Goal: Task Accomplishment & Management: Complete application form

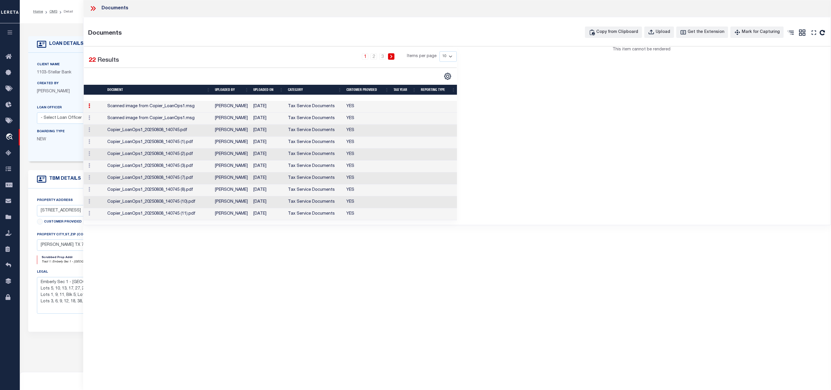
select select "11286"
select select "10"
select select "NonEscrow"
click at [586, 118] on div "This item cannot be rendered" at bounding box center [644, 133] width 374 height 173
click at [134, 108] on td "Scanned image from Copier_LoanOps1.msg" at bounding box center [159, 107] width 108 height 12
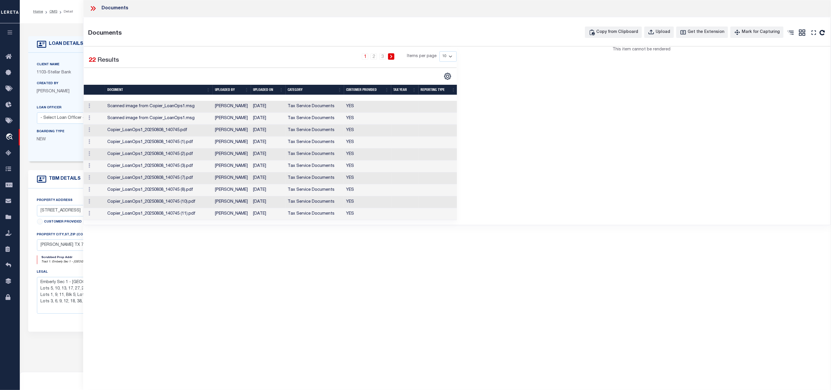
click at [134, 108] on td "Scanned image from Copier_LoanOps1.msg" at bounding box center [159, 107] width 108 height 12
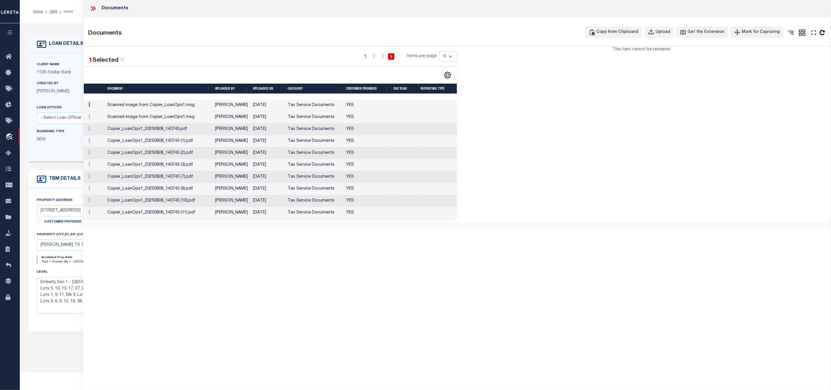
click at [93, 7] on icon at bounding box center [92, 8] width 3 height 5
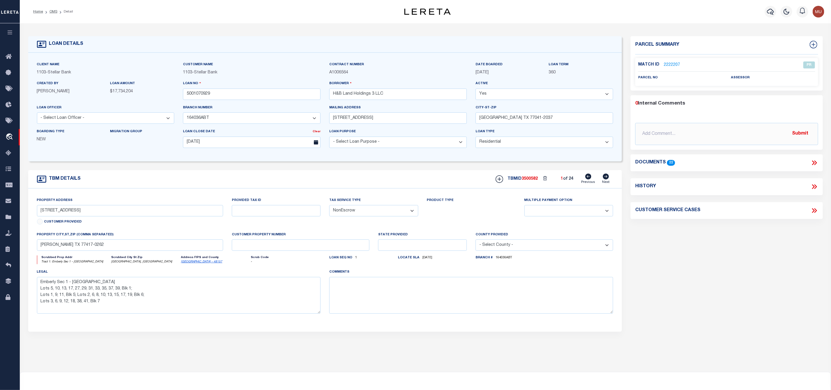
click at [676, 62] on link "2222207" at bounding box center [672, 65] width 16 height 6
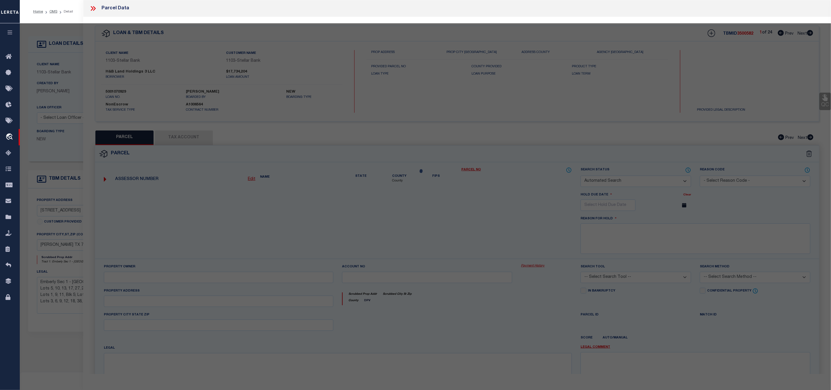
checkbox input "false"
select select "PR"
checkbox input "false"
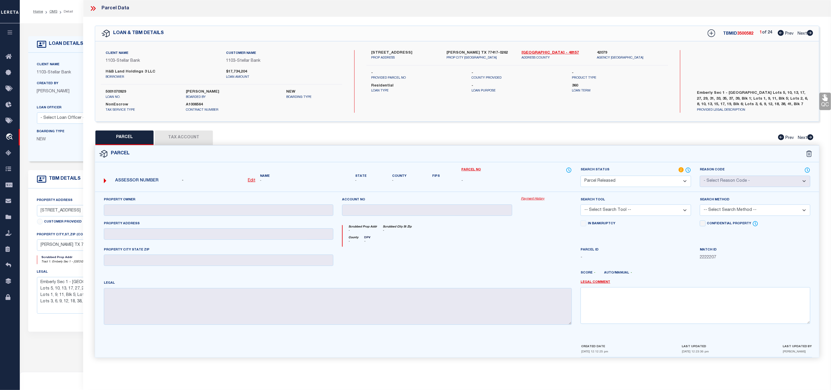
click at [94, 9] on icon at bounding box center [93, 9] width 8 height 8
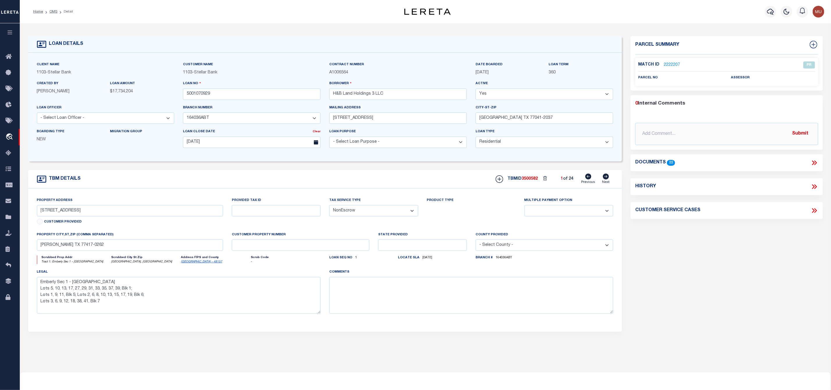
click at [654, 163] on h4 "Documents" at bounding box center [650, 163] width 31 height 6
click at [809, 161] on div "Documents 22" at bounding box center [726, 163] width 183 height 8
click at [814, 164] on icon at bounding box center [813, 162] width 3 height 5
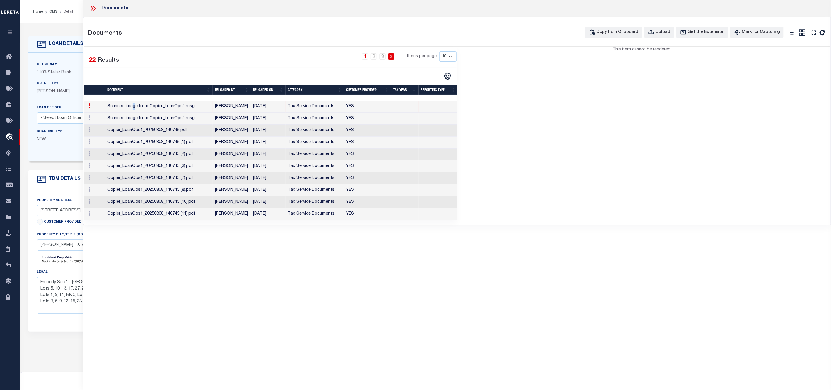
drag, startPoint x: 134, startPoint y: 106, endPoint x: 126, endPoint y: 106, distance: 7.9
click at [126, 106] on td "Scanned image from Copier_LoanOps1.msg" at bounding box center [159, 107] width 108 height 12
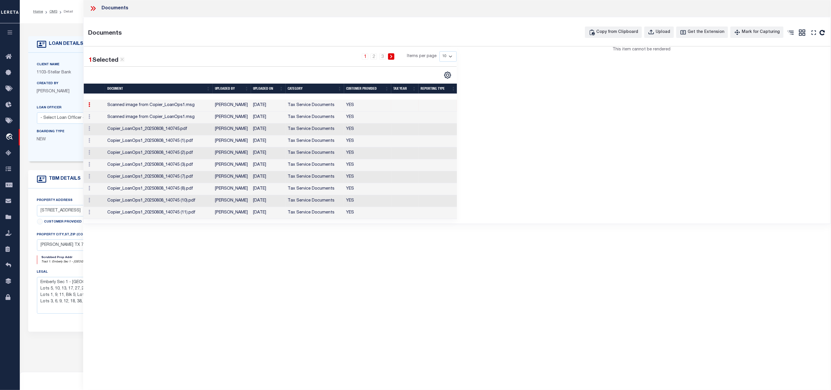
click at [128, 119] on td "Scanned image from Copier_LoanOps1.msg" at bounding box center [159, 117] width 108 height 12
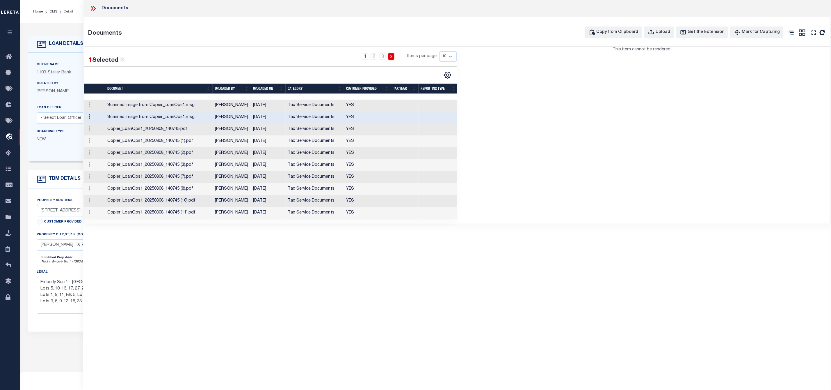
click at [128, 119] on td "Scanned image from Copier_LoanOps1.msg" at bounding box center [159, 117] width 108 height 12
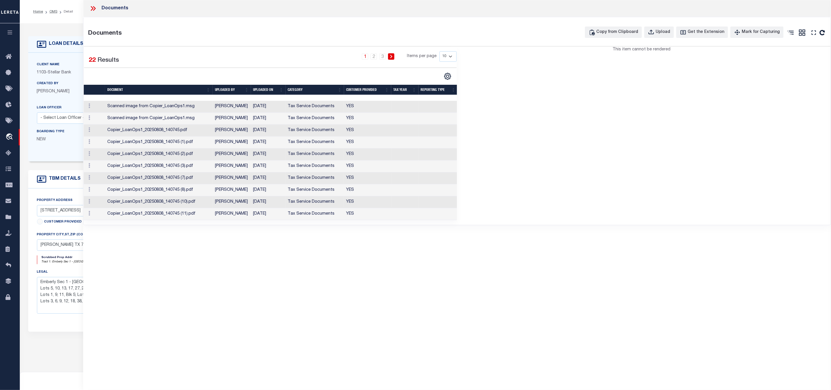
click at [128, 129] on td "Copier_LoanOps1_20250808_140745.pdf" at bounding box center [159, 131] width 108 height 12
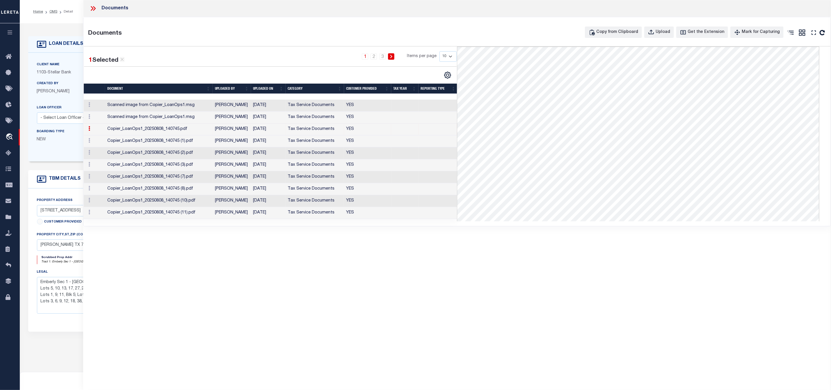
click at [128, 129] on td "Copier_LoanOps1_20250808_140745.pdf" at bounding box center [159, 129] width 108 height 12
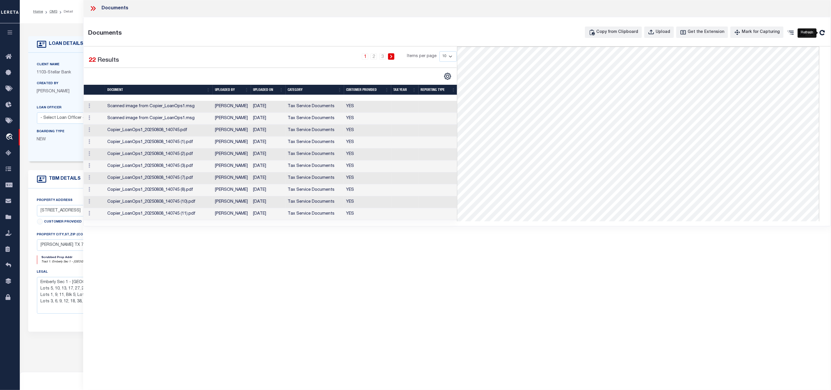
click at [819, 32] on icon "" at bounding box center [823, 33] width 8 height 8
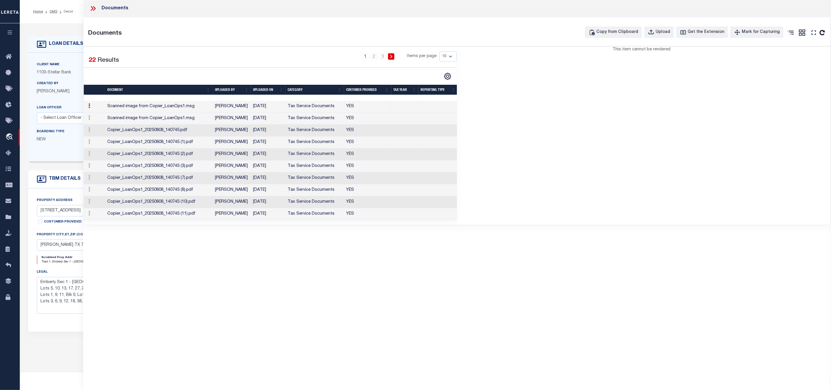
click at [122, 134] on td "Copier_LoanOps1_20250808_140745.pdf" at bounding box center [159, 131] width 108 height 12
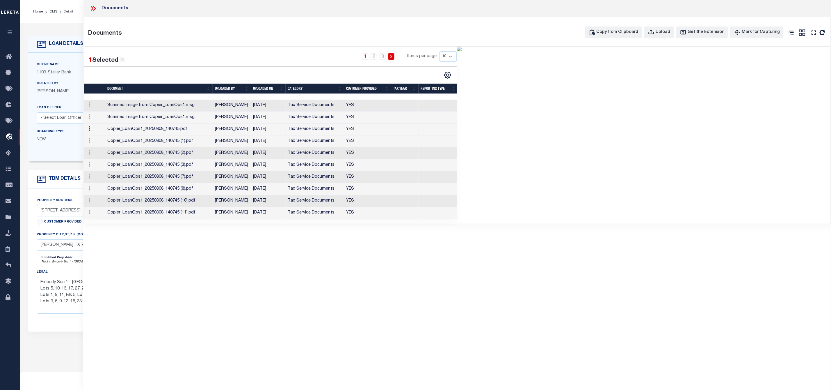
click at [122, 134] on td "Copier_LoanOps1_20250808_140745.pdf" at bounding box center [159, 129] width 108 height 12
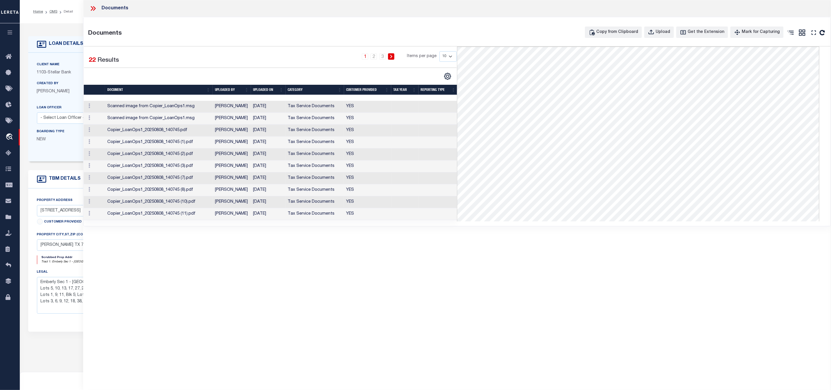
click at [93, 10] on icon at bounding box center [92, 8] width 3 height 5
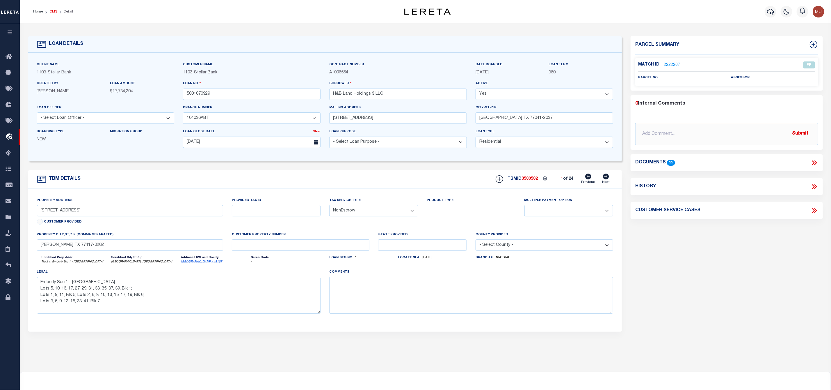
click at [56, 11] on link "OMS" at bounding box center [53, 11] width 8 height 3
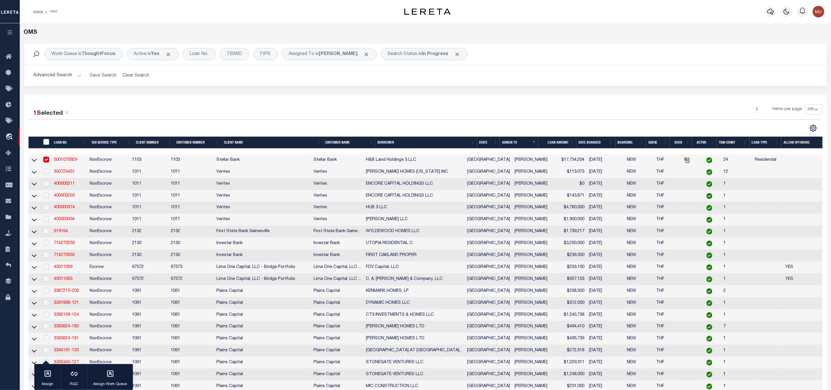
click at [61, 161] on link "5001070929" at bounding box center [65, 160] width 23 height 4
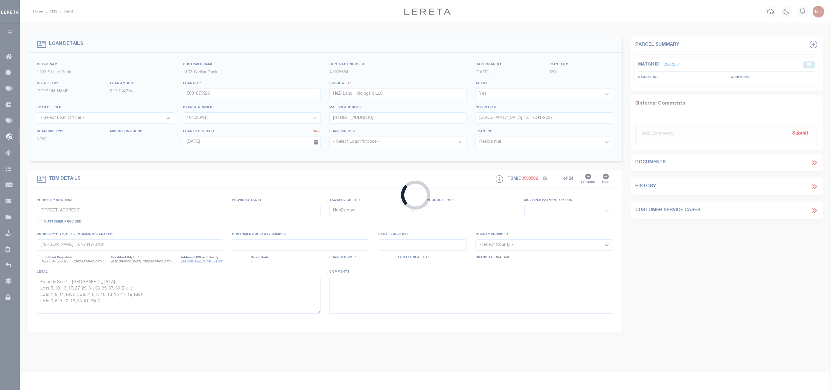
select select
type textarea "Emberly Sec 1 - [GEOGRAPHIC_DATA] Lots 5, 10, 13, 17, 27, 29, 31, 33, 35, 37, 3…"
select select "11286"
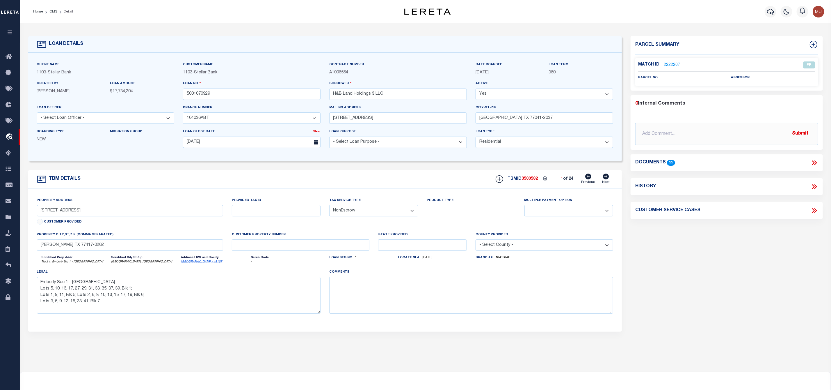
click at [671, 62] on link "2222207" at bounding box center [672, 65] width 16 height 6
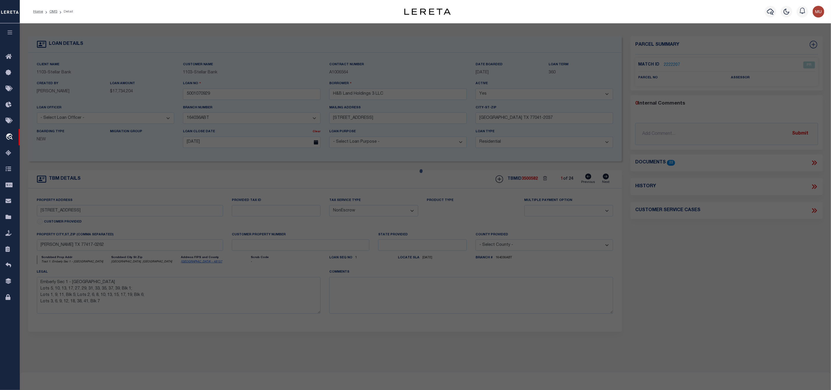
select select "AS"
checkbox input "false"
select select "PR"
checkbox input "false"
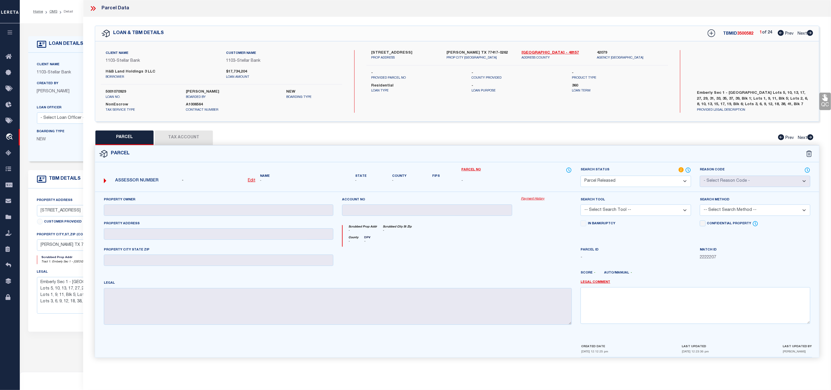
click at [546, 48] on div "Client Name 1103 - Stellar Bank Customer Name 1103 - Stellar Bank H&B Land Hold…" at bounding box center [457, 81] width 724 height 80
click at [543, 54] on link "[GEOGRAPHIC_DATA] - 48157" at bounding box center [555, 53] width 67 height 6
drag, startPoint x: 370, startPoint y: 52, endPoint x: 400, endPoint y: 53, distance: 30.3
click at [400, 53] on div "[STREET_ADDRESS] PROP ADDRESS" at bounding box center [404, 55] width 75 height 10
copy label "10910 WANDER"
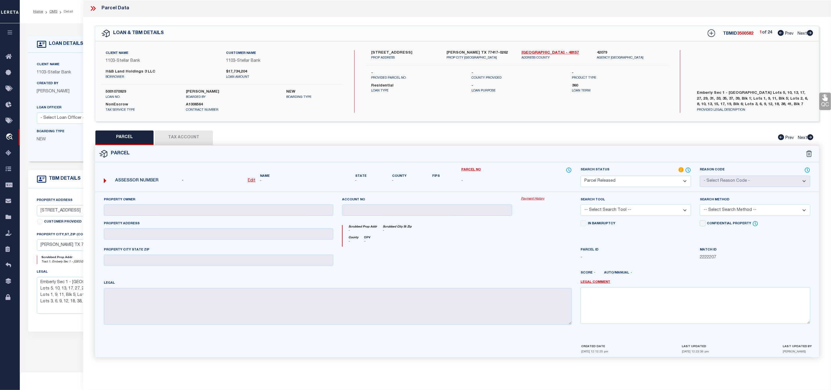
click at [411, 59] on p "PROP ADDRESS" at bounding box center [404, 58] width 67 height 5
drag, startPoint x: 399, startPoint y: 51, endPoint x: 365, endPoint y: 53, distance: 34.1
click at [365, 53] on div "[STREET_ADDRESS] PROP ADDRESS [PERSON_NAME][GEOGRAPHIC_DATA]-[STREET_ADDRESS] […" at bounding box center [517, 55] width 310 height 10
copy label "10910 WANDER"
drag, startPoint x: 104, startPoint y: 70, endPoint x: 154, endPoint y: 73, distance: 49.8
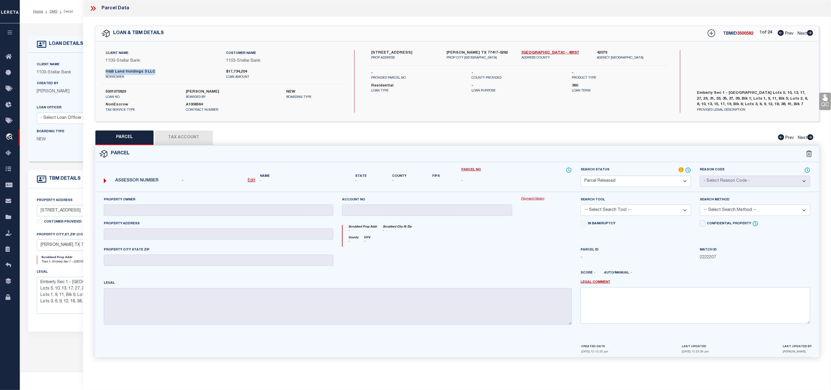
click at [154, 73] on div "H&B Land Holdings 3 LLC borrower" at bounding box center [161, 74] width 120 height 10
copy label "H&B Land Holdings 3 LLC"
click at [395, 49] on div "Client Name 1103 - Stellar Bank Customer Name 1103 - Stellar Bank H&B Land Hold…" at bounding box center [457, 81] width 724 height 80
copy label "WANDER"
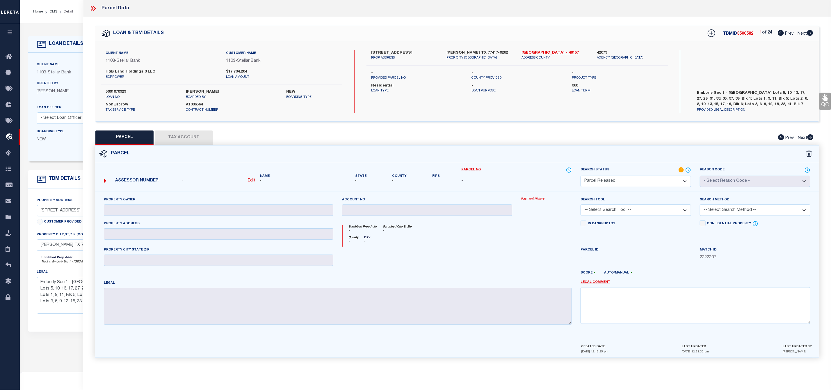
click at [379, 52] on label "[STREET_ADDRESS]" at bounding box center [404, 53] width 67 height 6
copy label "10910"
click at [120, 93] on label "5001070929" at bounding box center [142, 92] width 72 height 6
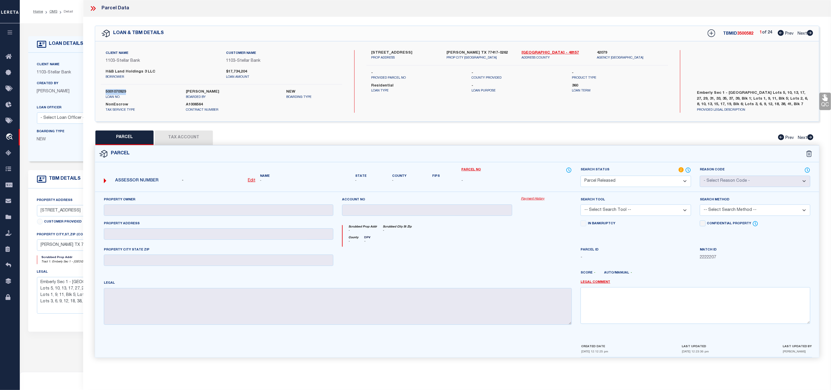
copy label "5001070929"
click at [93, 6] on icon at bounding box center [94, 8] width 3 height 5
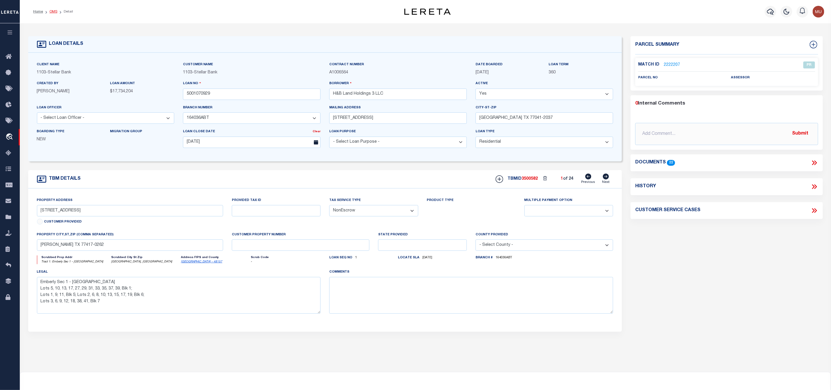
click at [53, 13] on link "OMS" at bounding box center [53, 11] width 8 height 3
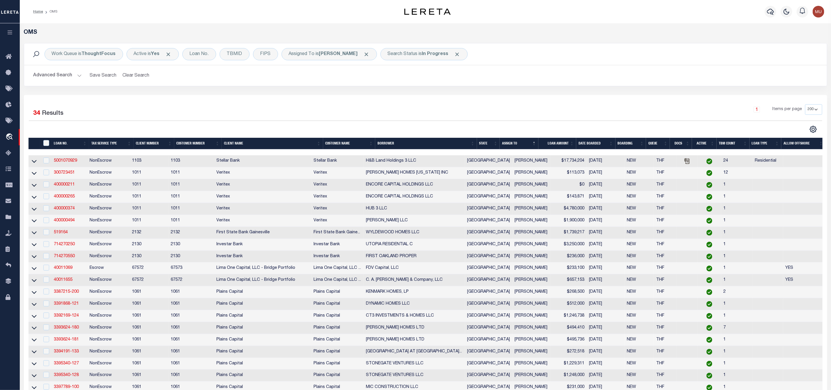
click at [47, 148] on th "" at bounding box center [46, 144] width 12 height 12
click at [47, 144] on input "" at bounding box center [46, 143] width 6 height 6
checkbox input "true"
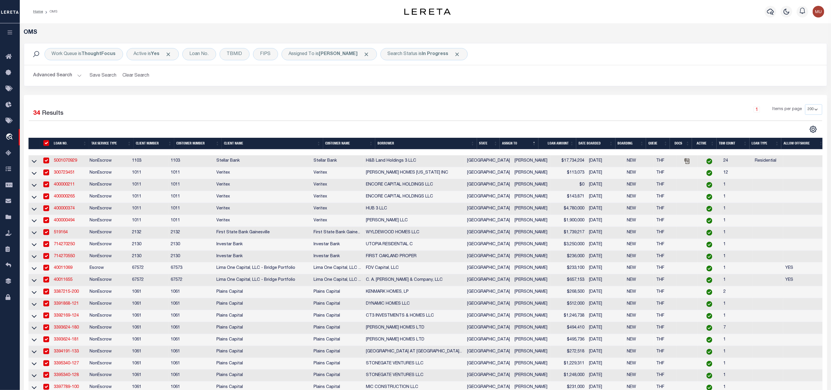
checkbox input "true"
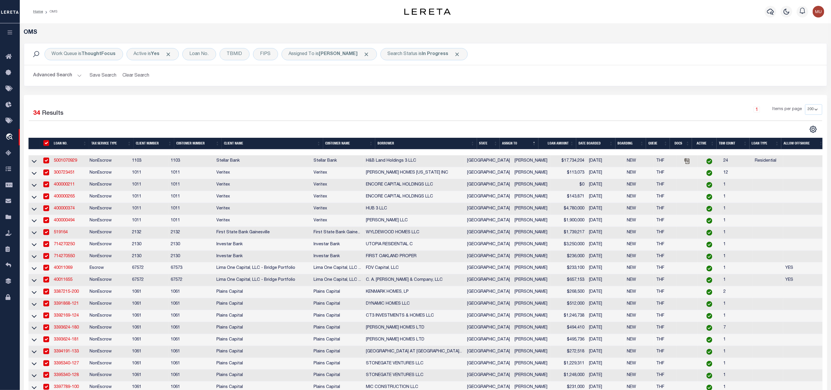
checkbox input "true"
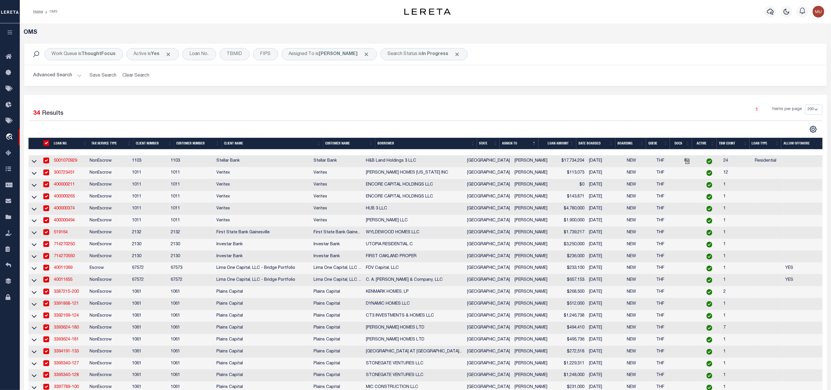
checkbox input "true"
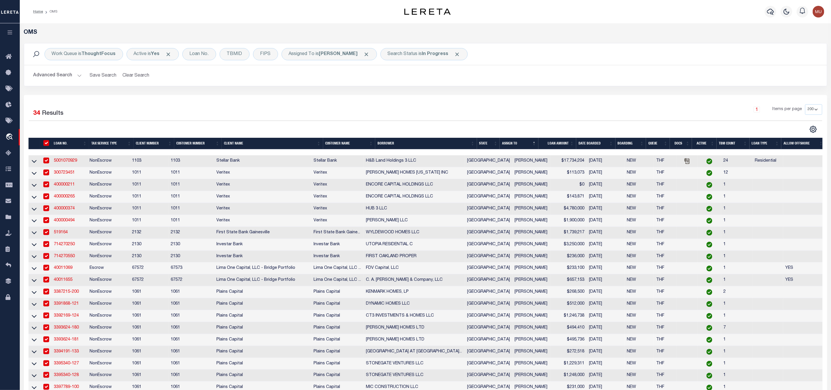
checkbox input "true"
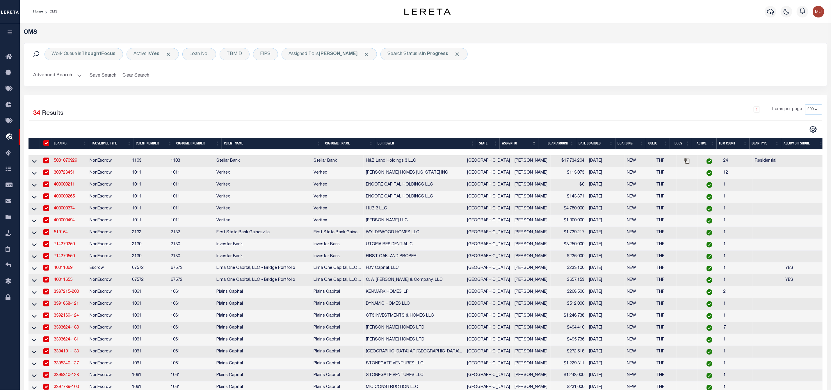
checkbox input "true"
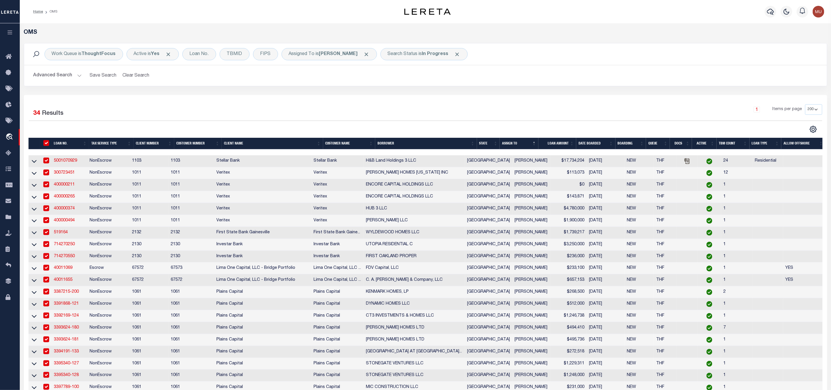
checkbox input "true"
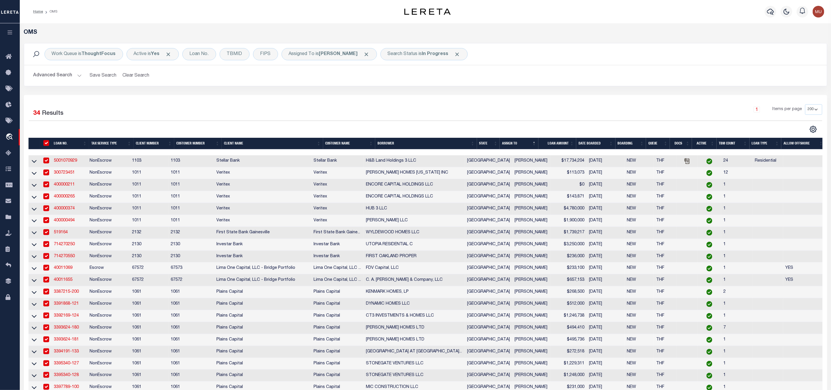
checkbox input "true"
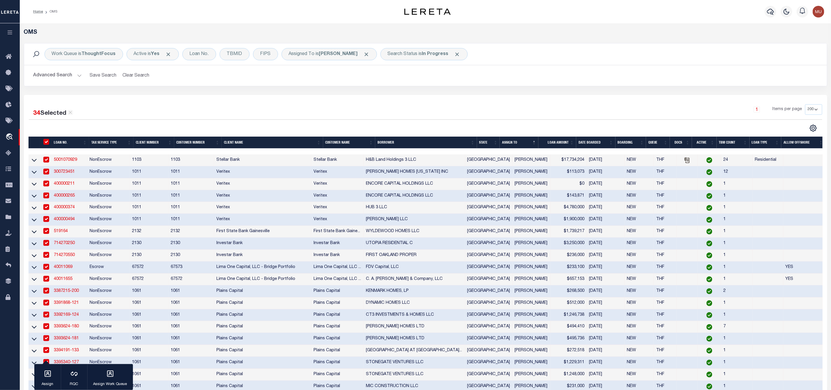
click at [47, 144] on input "" at bounding box center [46, 142] width 6 height 6
checkbox input "false"
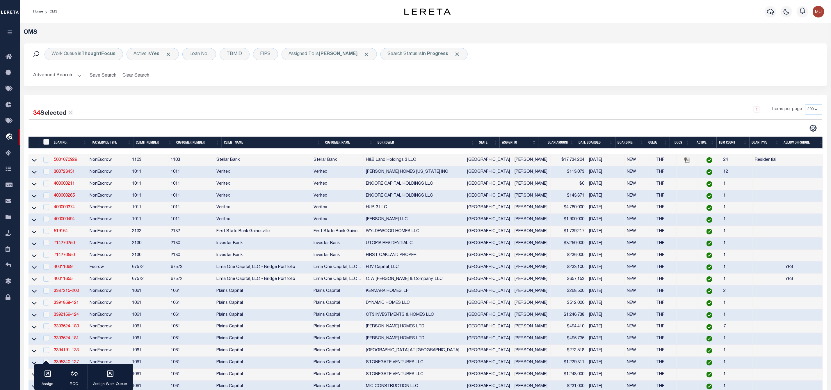
checkbox input "false"
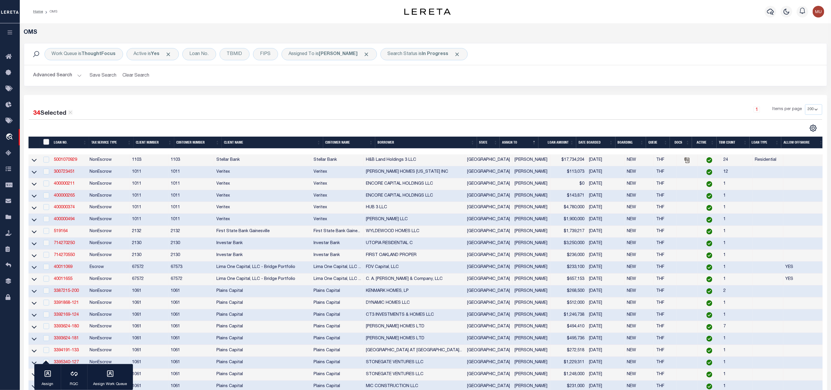
checkbox input "false"
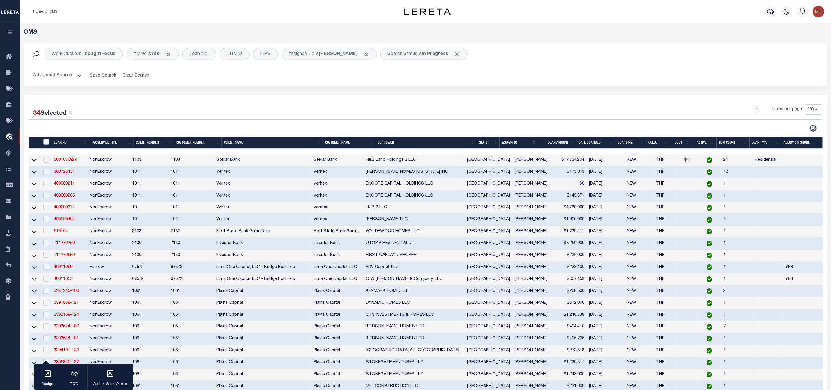
checkbox input "false"
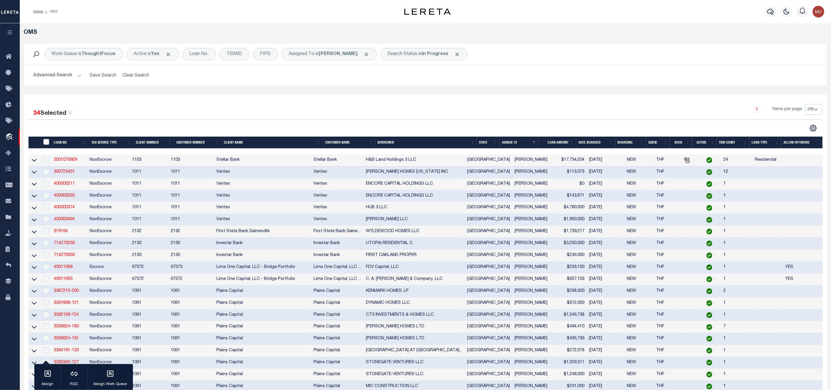
checkbox input "false"
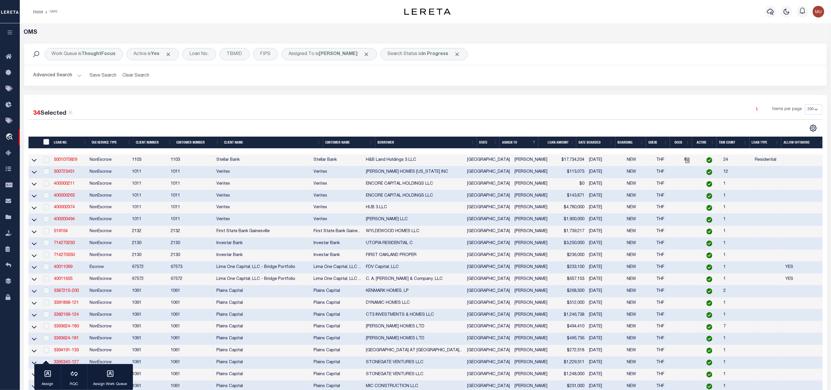
checkbox input "false"
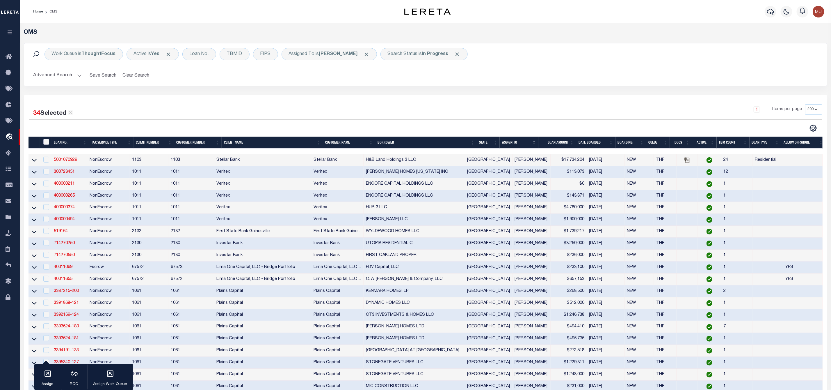
checkbox input "false"
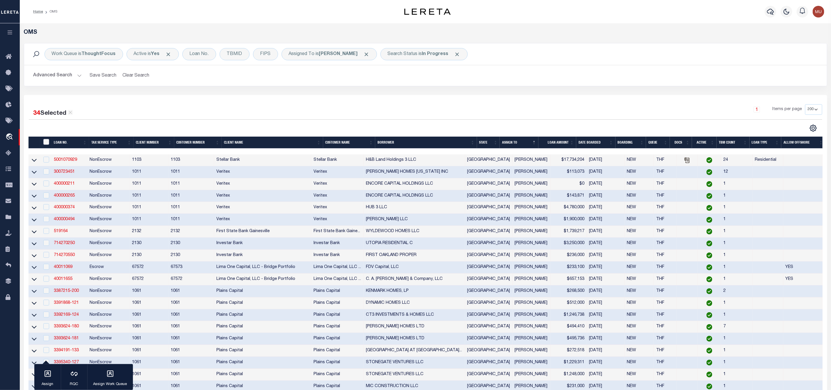
checkbox input "false"
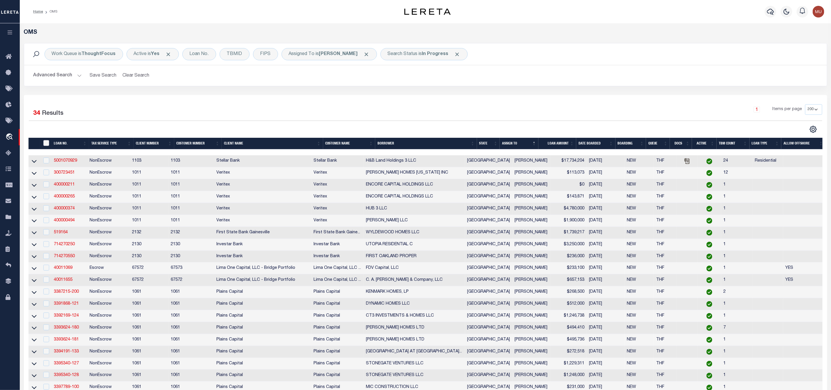
click at [47, 144] on input "" at bounding box center [46, 143] width 6 height 6
checkbox input "true"
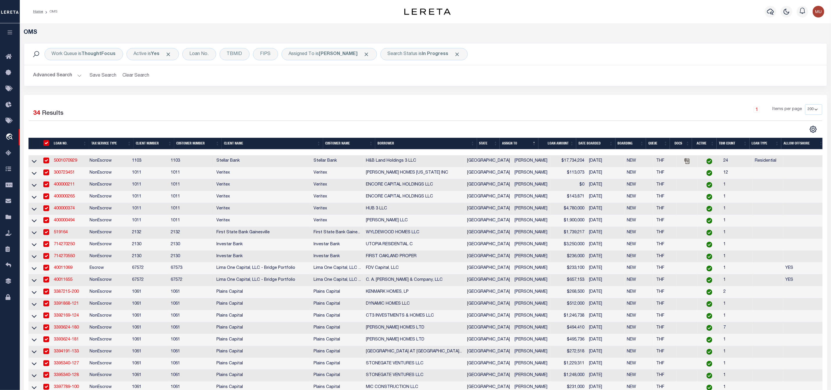
checkbox input "true"
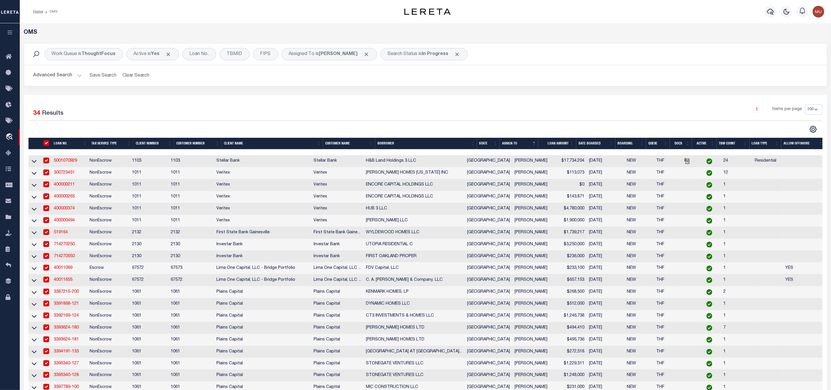
checkbox input "true"
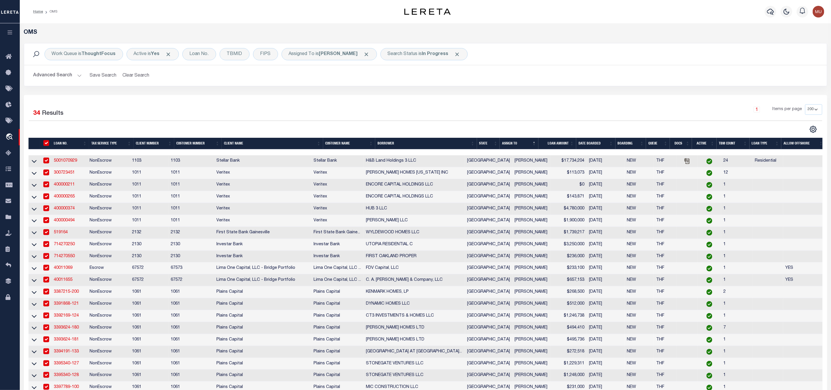
checkbox input "true"
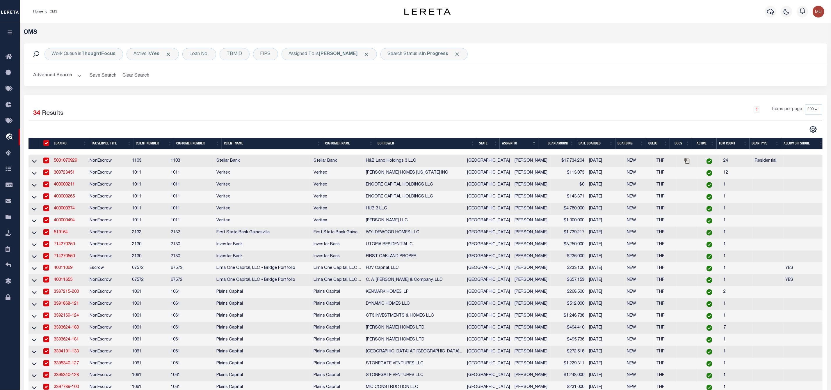
checkbox input "true"
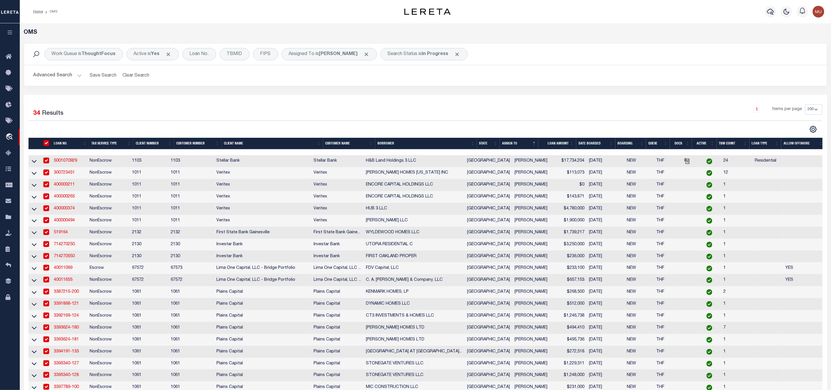
checkbox input "true"
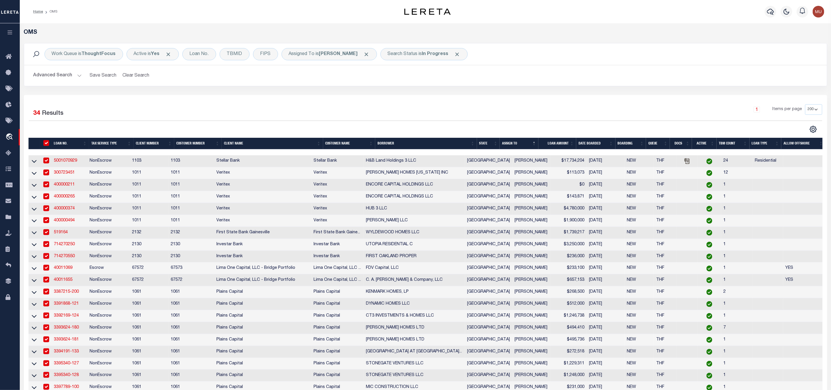
checkbox input "true"
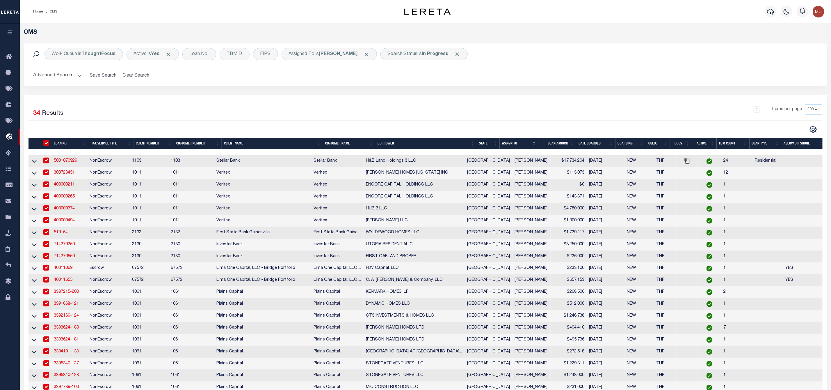
checkbox input "true"
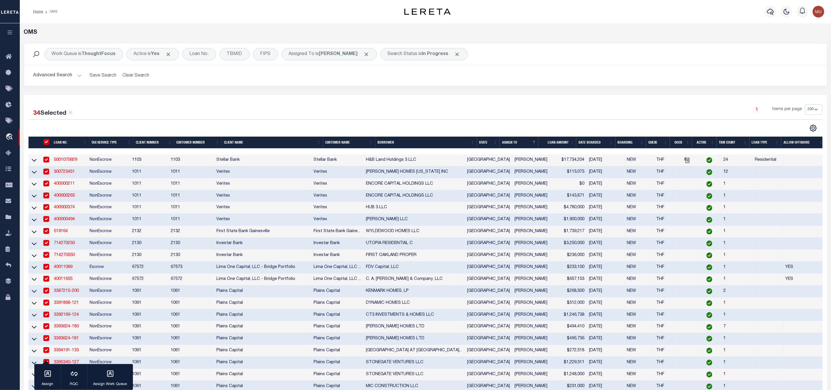
click at [45, 158] on input "checkbox" at bounding box center [46, 160] width 6 height 6
checkbox input "false"
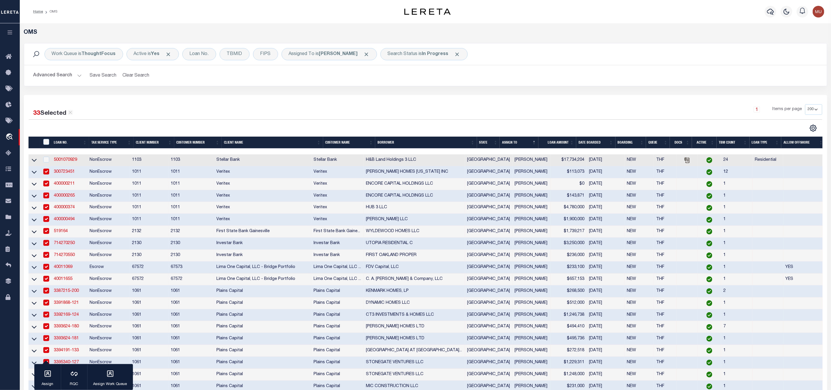
click at [47, 172] on input "checkbox" at bounding box center [46, 171] width 6 height 6
checkbox input "false"
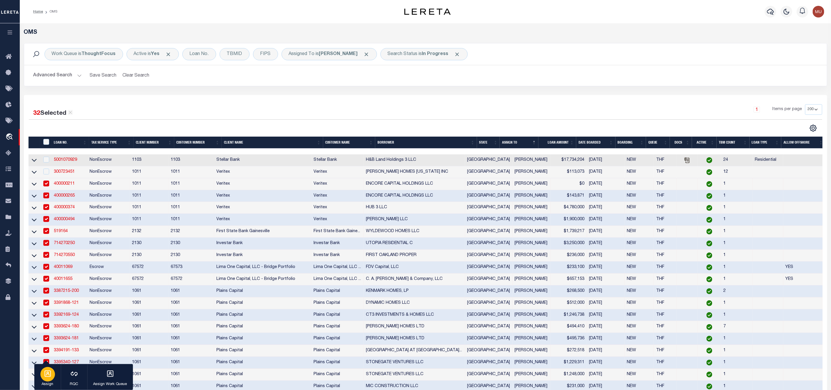
click at [48, 377] on div "button" at bounding box center [47, 374] width 15 height 15
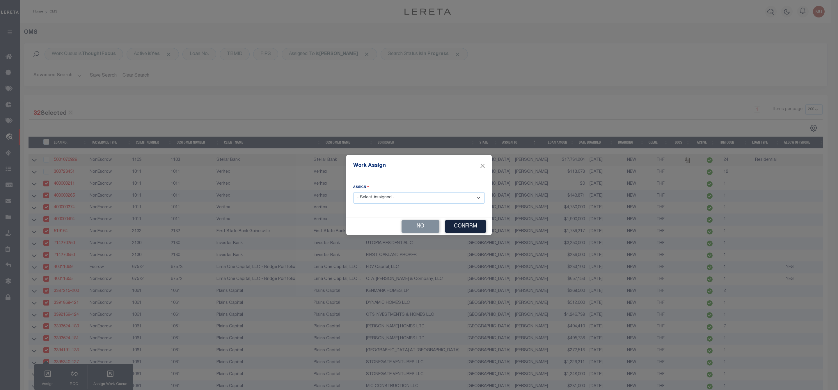
click at [388, 200] on select "- Select Assigned - --Unassigned-- [PERSON_NAME] [PERSON_NAME] [PERSON_NAME] [P…" at bounding box center [419, 197] width 132 height 11
select select "[PERSON_NAME]"
click at [353, 192] on select "- Select Assigned - --Unassigned-- [PERSON_NAME] [PERSON_NAME] [PERSON_NAME] [P…" at bounding box center [419, 197] width 132 height 11
click at [470, 227] on button "Confirm" at bounding box center [465, 226] width 41 height 13
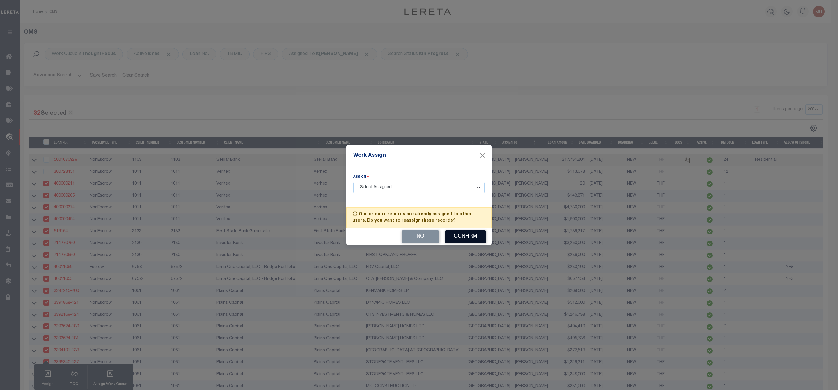
click at [466, 239] on button "Confirm" at bounding box center [465, 236] width 41 height 13
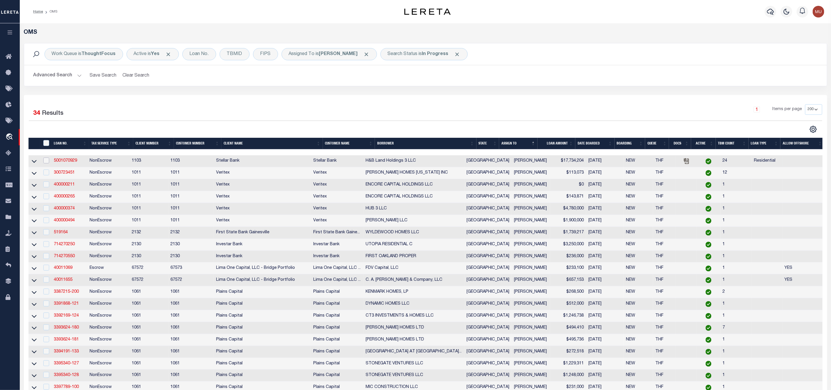
click at [46, 161] on input "checkbox" at bounding box center [46, 160] width 6 height 6
checkbox input "true"
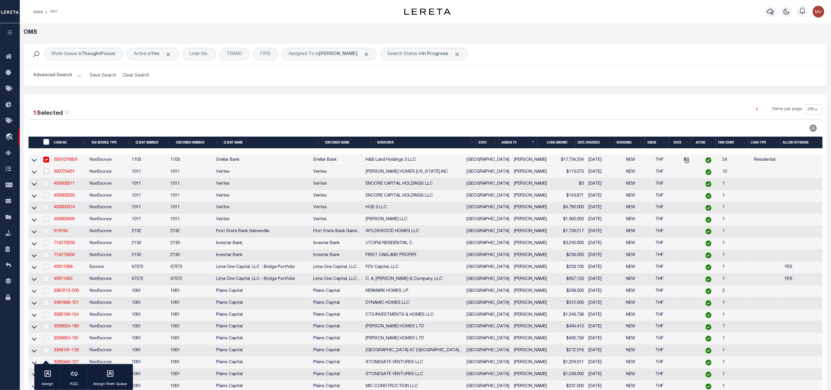
click at [47, 174] on input "checkbox" at bounding box center [46, 171] width 6 height 6
checkbox input "true"
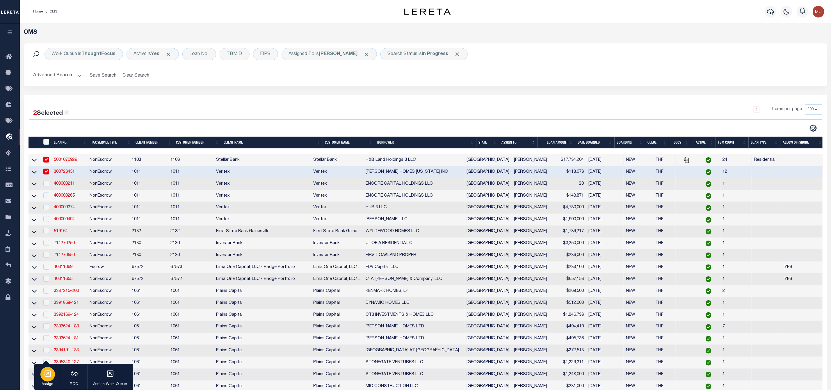
click at [51, 379] on div "button" at bounding box center [47, 374] width 15 height 15
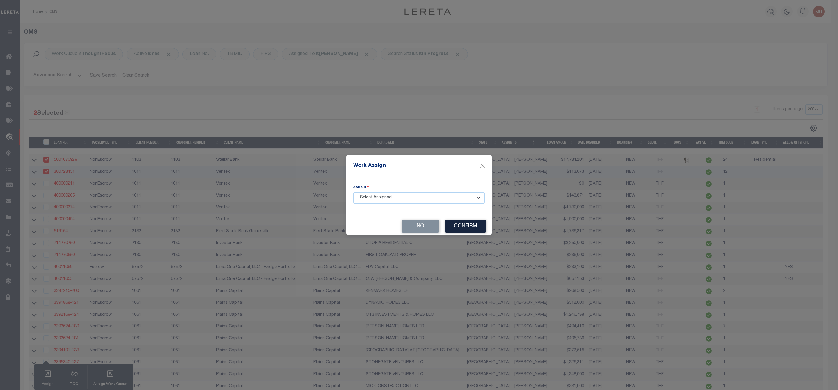
click at [401, 200] on select "- Select Assigned - --Unassigned-- [PERSON_NAME] [PERSON_NAME] [PERSON_NAME] [P…" at bounding box center [419, 197] width 132 height 11
select select "[PERSON_NAME]"
click at [353, 192] on select "- Select Assigned - --Unassigned-- [PERSON_NAME] [PERSON_NAME] [PERSON_NAME] [P…" at bounding box center [419, 197] width 132 height 11
click at [463, 225] on button "Confirm" at bounding box center [465, 226] width 41 height 13
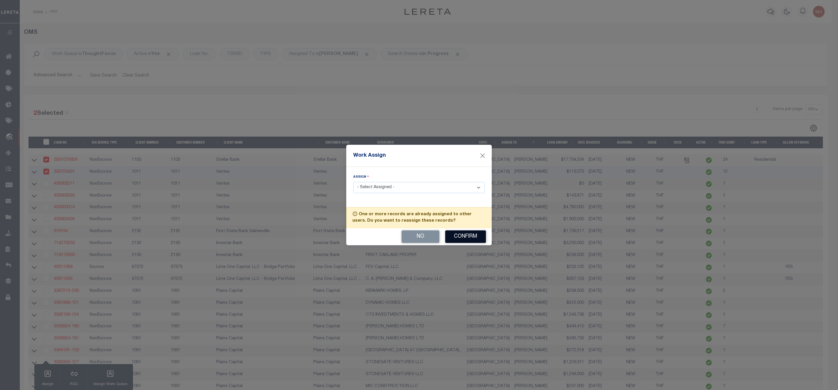
click at [463, 236] on button "Confirm" at bounding box center [465, 236] width 41 height 13
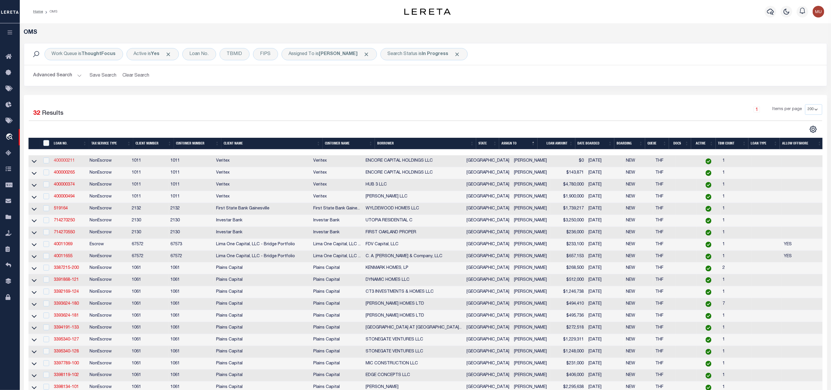
click at [67, 162] on link "400000211" at bounding box center [64, 161] width 21 height 4
type input "400000211"
type input "ENCORE CAPITAL HOLDINGS LLC"
select select
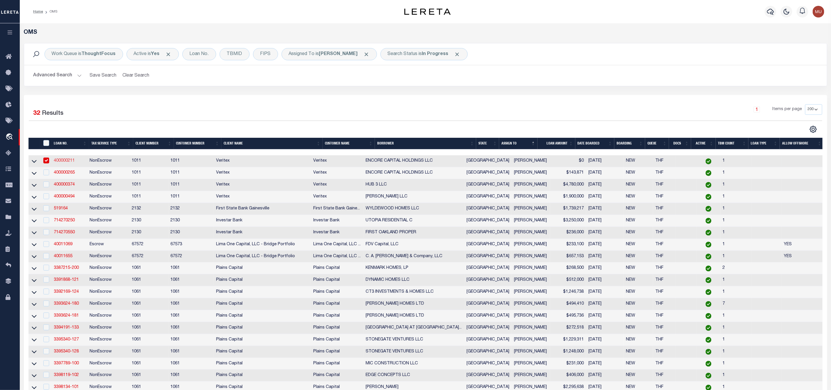
select select
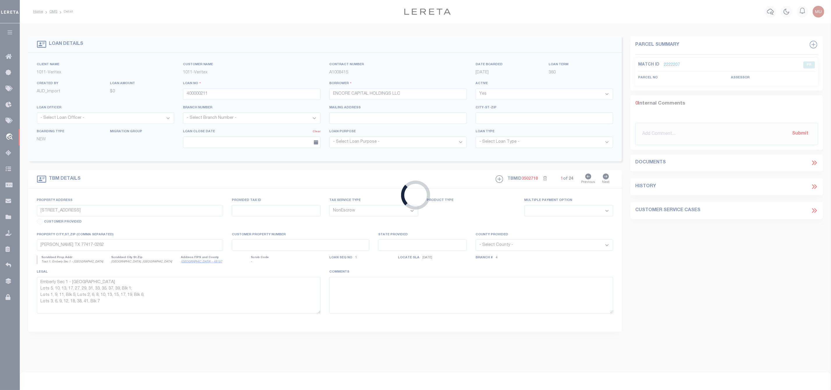
type input "9849 SABER POWER LN"
select select
type input "[US_STATE][GEOGRAPHIC_DATA]"
type input "[GEOGRAPHIC_DATA]"
select select
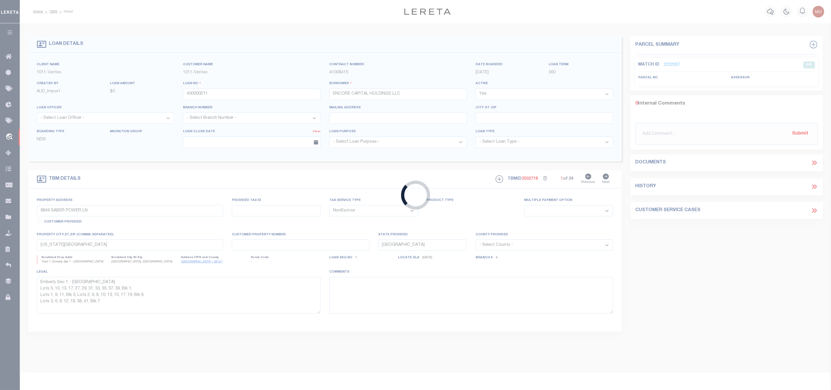
type textarea "SEE EXHIBIT A"
select select "3107"
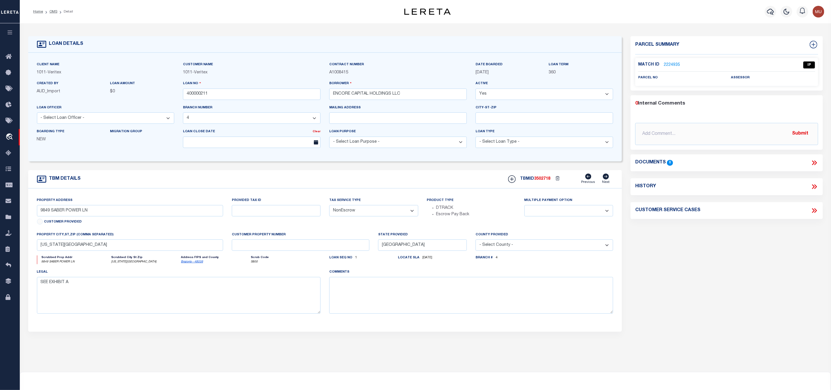
click at [676, 63] on link "2224935" at bounding box center [672, 65] width 16 height 6
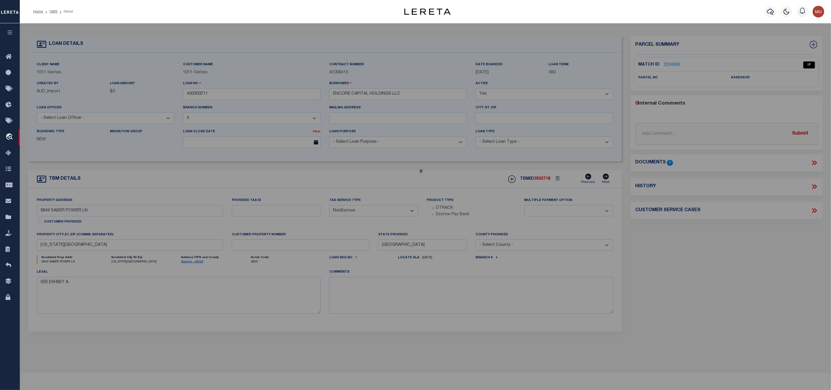
select select "AS"
checkbox input "false"
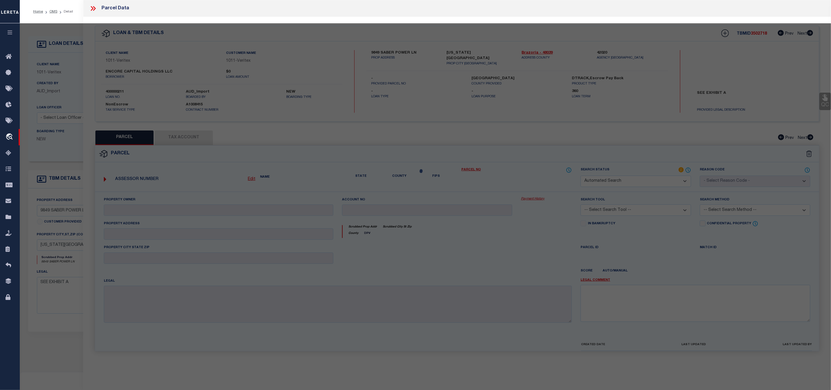
select select "IP"
checkbox input "false"
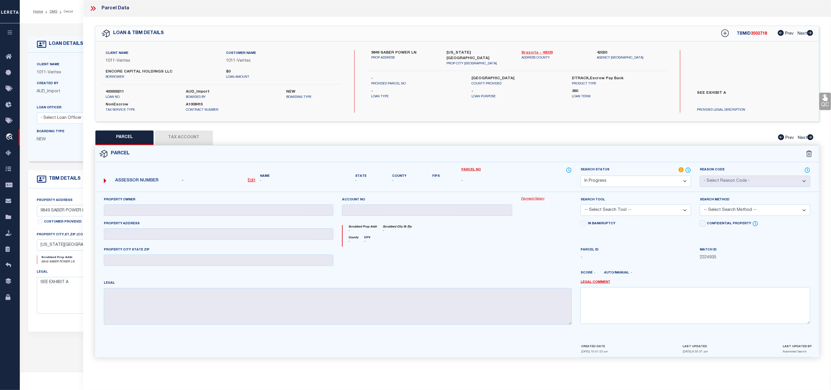
click at [546, 52] on link "Brazoria - 48039" at bounding box center [555, 53] width 67 height 6
drag, startPoint x: 382, startPoint y: 51, endPoint x: 411, endPoint y: 54, distance: 28.3
click at [411, 54] on label "9849 SABER POWER LN" at bounding box center [404, 53] width 67 height 6
drag, startPoint x: 381, startPoint y: 51, endPoint x: 410, endPoint y: 54, distance: 29.6
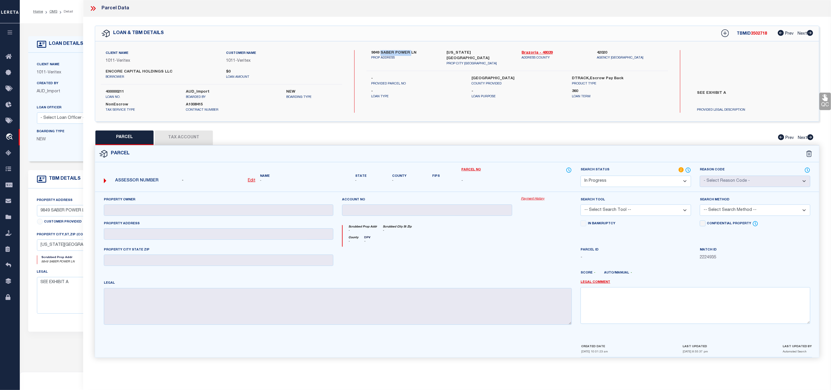
click at [410, 54] on label "9849 SABER POWER LN" at bounding box center [404, 53] width 67 height 6
copy label "SABER POWER"
click at [377, 51] on label "9849 SABER POWER LN" at bounding box center [404, 53] width 67 height 6
copy label "9849"
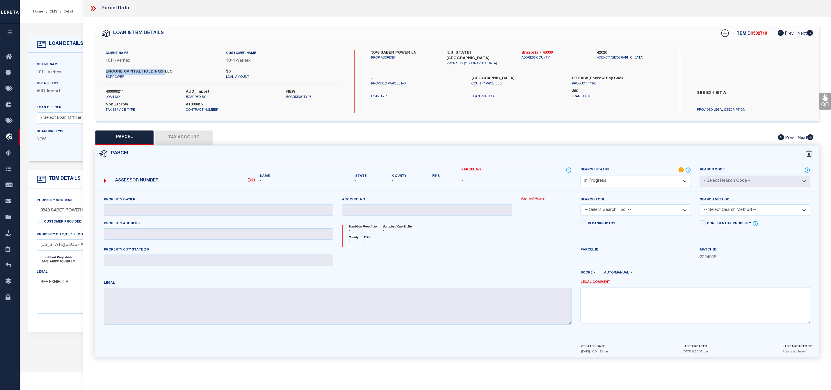
drag, startPoint x: 106, startPoint y: 71, endPoint x: 161, endPoint y: 72, distance: 55.3
click at [161, 72] on label "ENCORE CAPITAL HOLDINGS LLC" at bounding box center [162, 72] width 112 height 6
copy label "ENCORE CAPITAL HOLDINGS"
click at [96, 11] on icon at bounding box center [93, 9] width 8 height 8
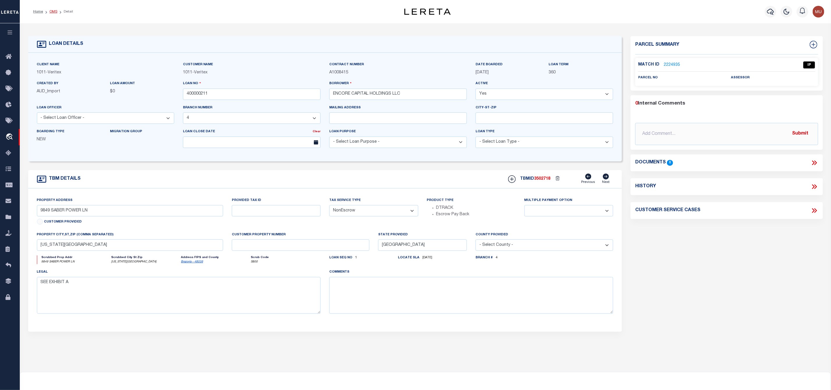
click at [53, 13] on link "OMS" at bounding box center [53, 11] width 8 height 3
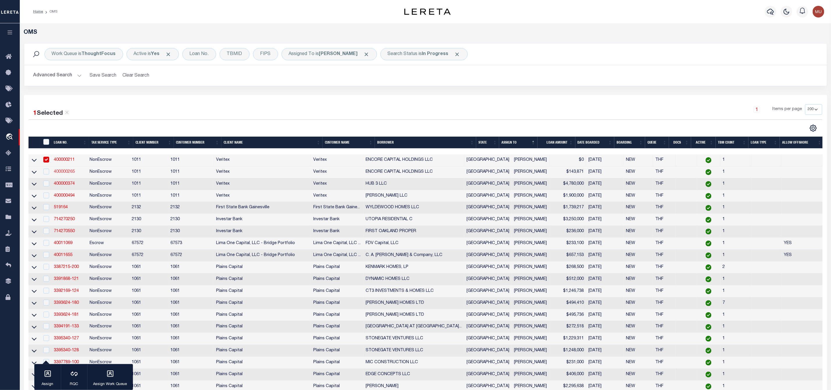
click at [63, 172] on link "400000265" at bounding box center [64, 172] width 21 height 4
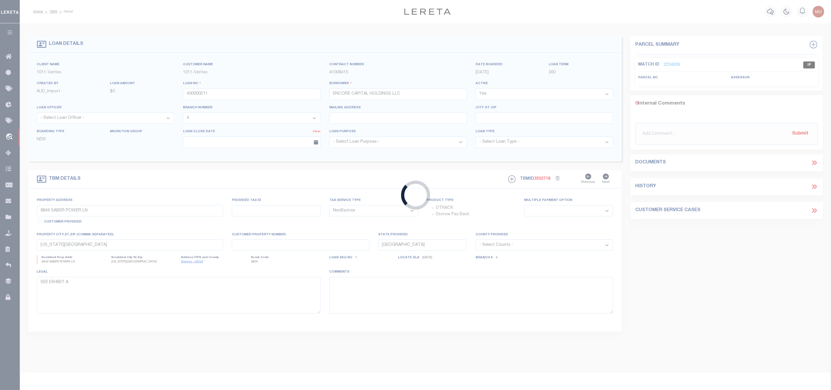
type input "400000265"
select select
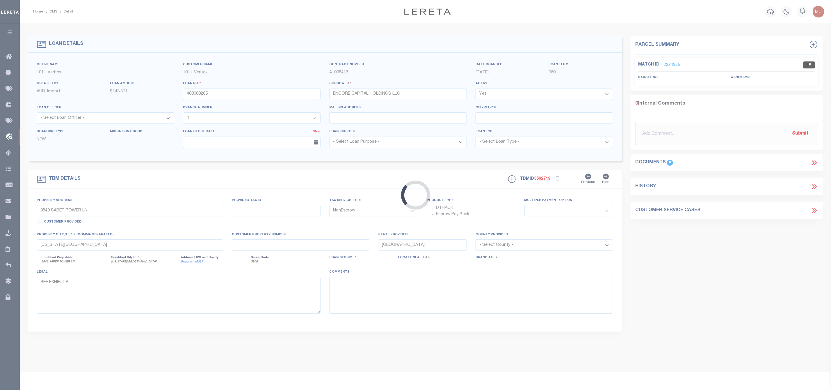
type input "9849 SABER POWER LANE"
select select
type input "[US_STATE][GEOGRAPHIC_DATA]"
select select
select select "3107"
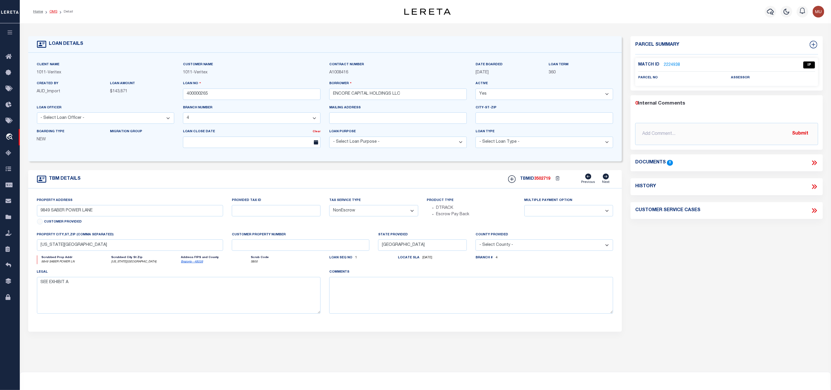
click at [54, 13] on link "OMS" at bounding box center [53, 11] width 8 height 3
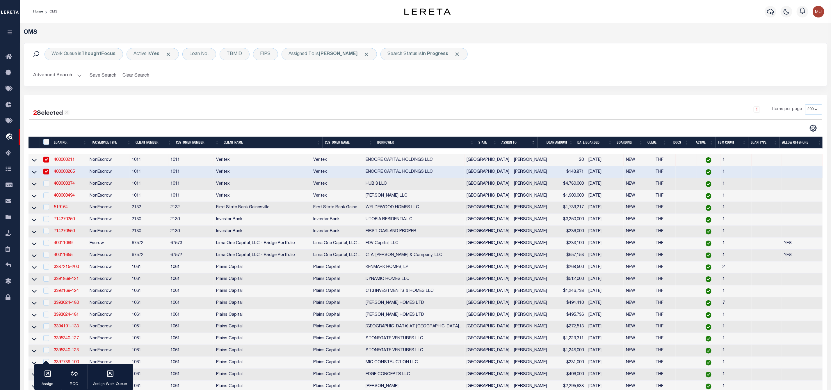
click at [70, 171] on link "400000265" at bounding box center [64, 172] width 21 height 4
select select
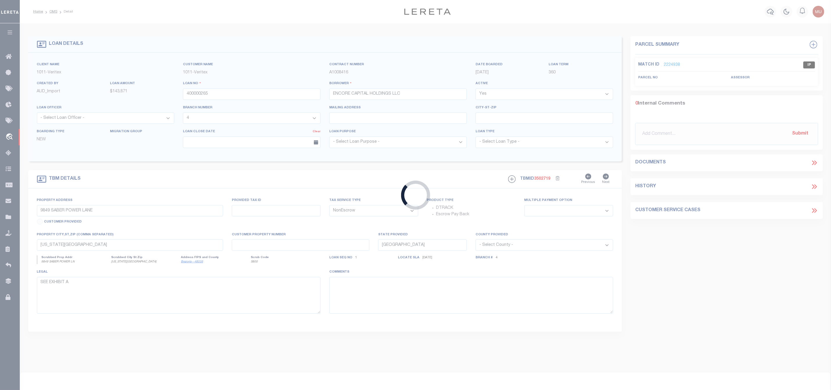
select select
select select "3107"
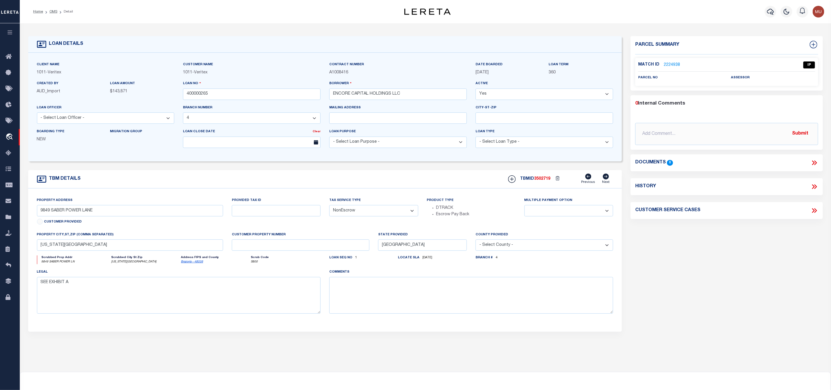
click at [671, 64] on link "2224938" at bounding box center [672, 65] width 16 height 6
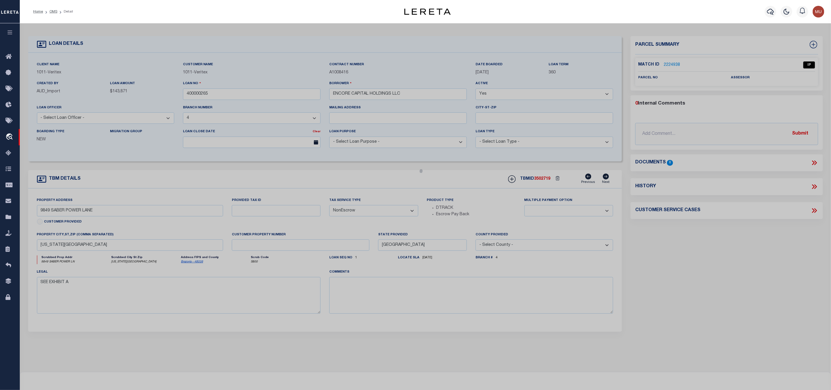
select select "AS"
checkbox input "false"
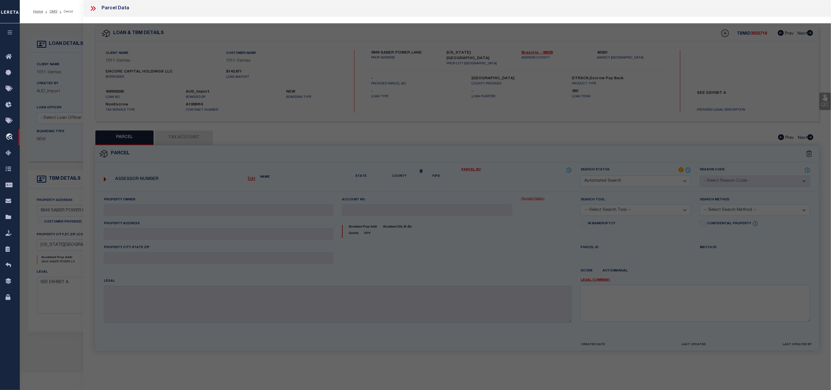
select select "IP"
checkbox input "false"
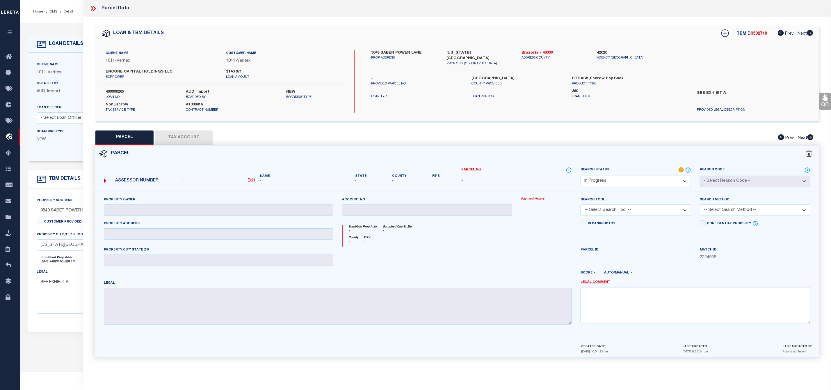
click at [92, 9] on icon at bounding box center [93, 9] width 8 height 8
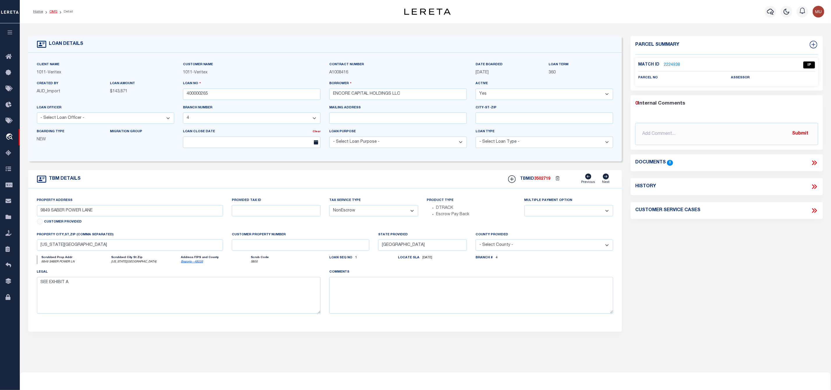
click at [55, 13] on link "OMS" at bounding box center [53, 11] width 8 height 3
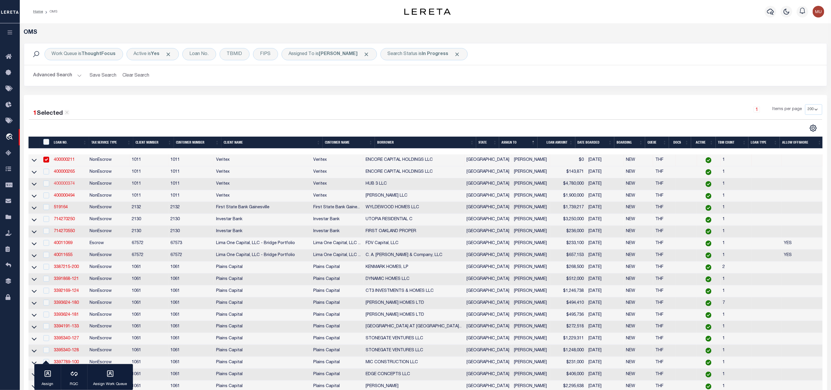
click at [65, 184] on link "400000374" at bounding box center [64, 184] width 21 height 4
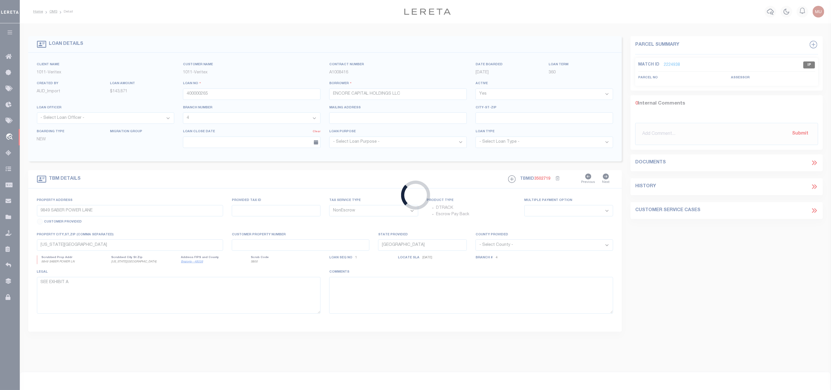
type input "400000374"
type input "HUB 3 LLC"
select select "568"
select select
type input "[STREET_ADDRESS]"
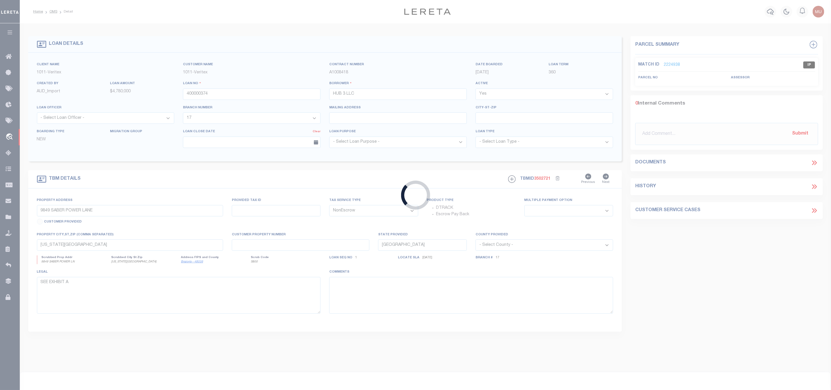
select select
type input "[GEOGRAPHIC_DATA]"
select select
select select "568"
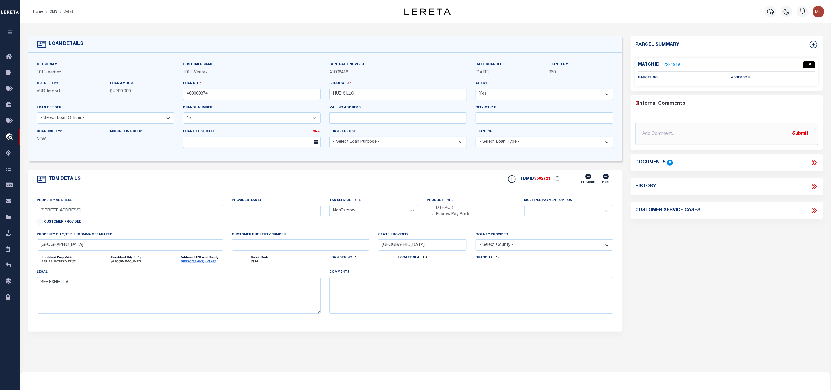
click at [671, 65] on link "2224919" at bounding box center [672, 65] width 16 height 6
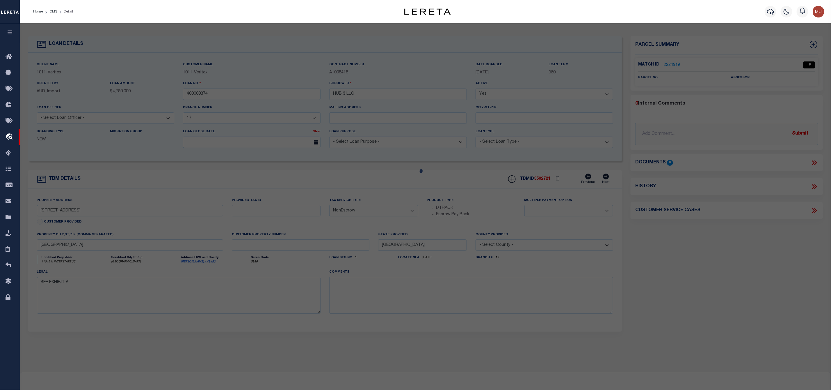
select select "AS"
checkbox input "false"
select select "IP"
checkbox input "false"
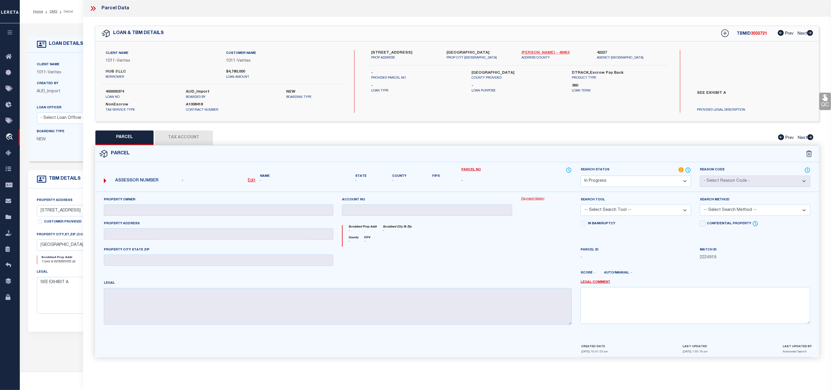
click at [542, 52] on link "[PERSON_NAME] - 48453" at bounding box center [555, 53] width 67 height 6
drag, startPoint x: 370, startPoint y: 51, endPoint x: 409, endPoint y: 54, distance: 39.4
click at [409, 54] on div "[STREET_ADDRESS] PROP ADDRESS" at bounding box center [404, 55] width 75 height 10
copy label "11045 N INTERSTATE"
drag, startPoint x: 105, startPoint y: 70, endPoint x: 129, endPoint y: 72, distance: 24.5
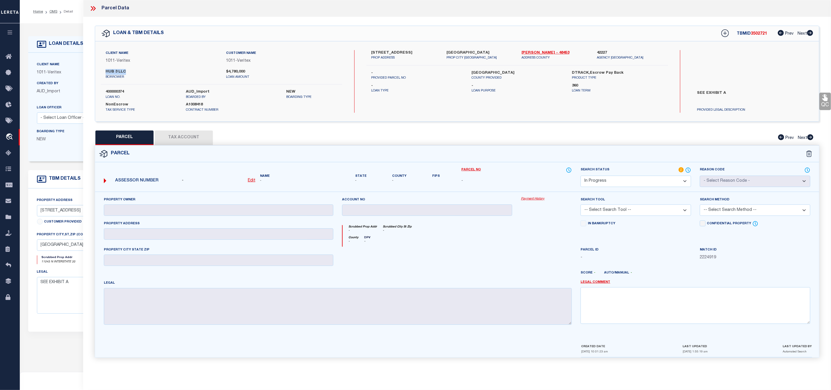
click at [129, 72] on div "HUB 3 LLC borrower" at bounding box center [161, 74] width 120 height 10
drag, startPoint x: 366, startPoint y: 53, endPoint x: 427, endPoint y: 53, distance: 61.4
click at [427, 53] on div "[STREET_ADDRESS] PROP ADDRESS [GEOGRAPHIC_DATA], [GEOGRAPHIC_DATA], [STREET_ADD…" at bounding box center [517, 55] width 310 height 10
click at [252, 182] on u "Edit" at bounding box center [252, 180] width 8 height 4
select select "IP"
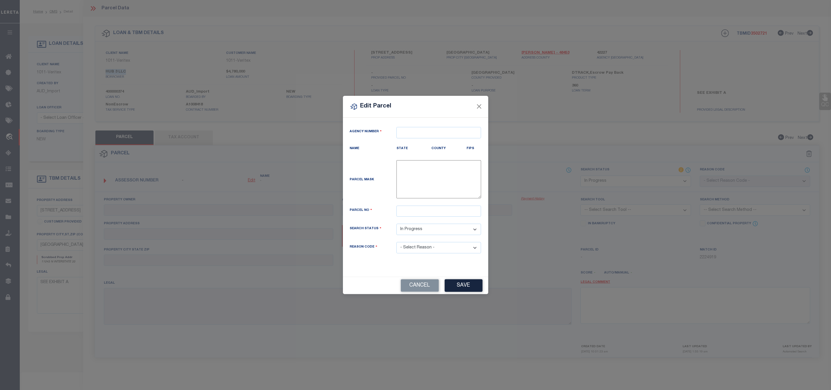
type textarea "-"
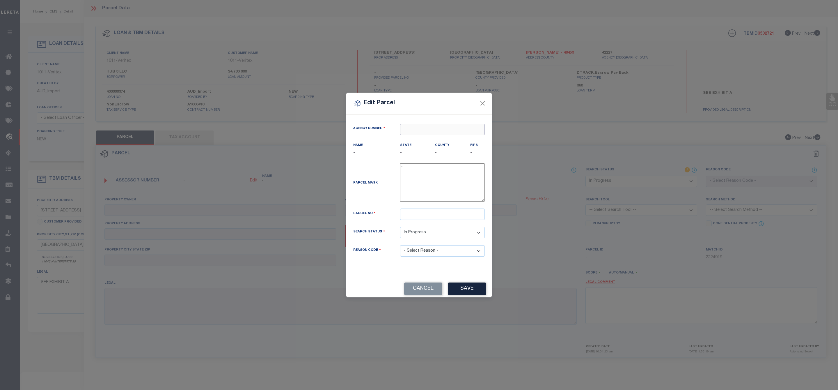
click at [417, 129] on input "text" at bounding box center [442, 129] width 85 height 11
click at [454, 137] on div "422270000 : [GEOGRAPHIC_DATA]" at bounding box center [442, 142] width 84 height 17
type input "422270000"
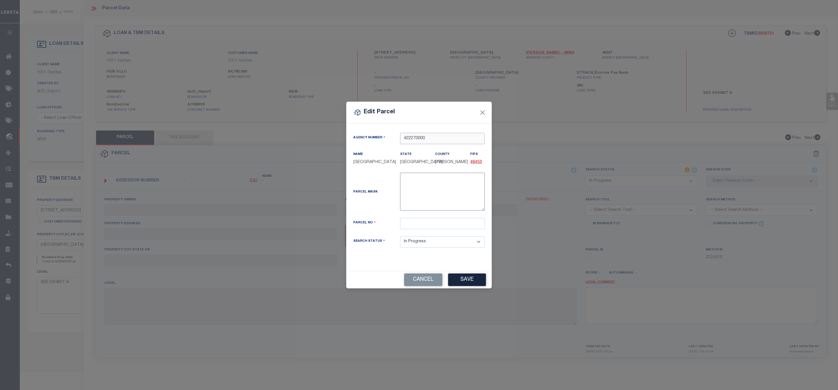
type input "422270000"
click at [413, 224] on input "text" at bounding box center [442, 223] width 85 height 11
click at [415, 225] on input "text" at bounding box center [442, 223] width 85 height 11
paste input "501174"
type input "501174"
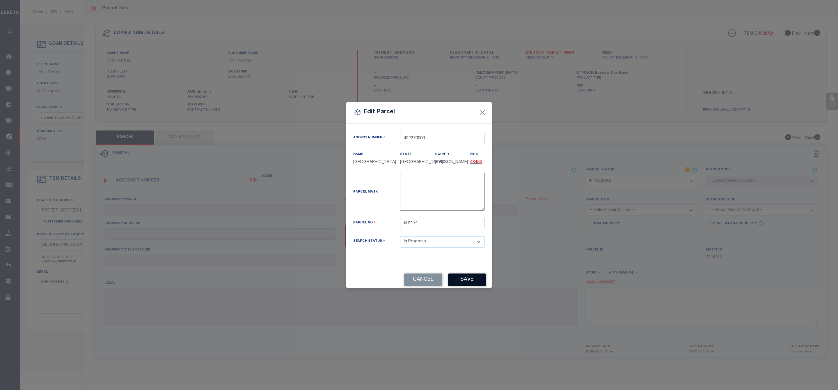
click at [467, 285] on div "Cancel Save" at bounding box center [418, 279] width 145 height 17
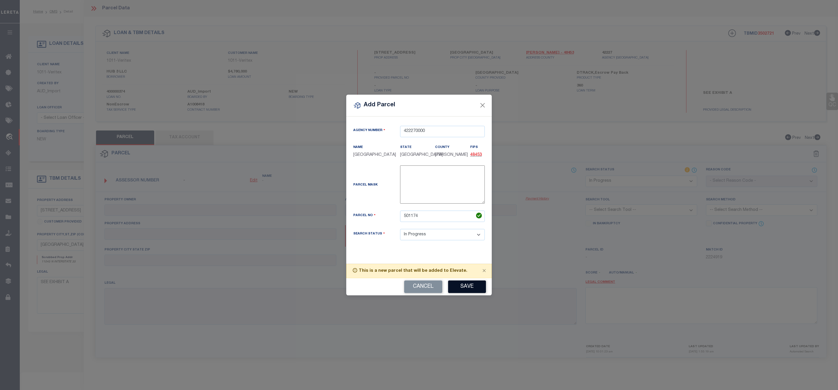
click at [466, 287] on button "Save" at bounding box center [467, 286] width 38 height 13
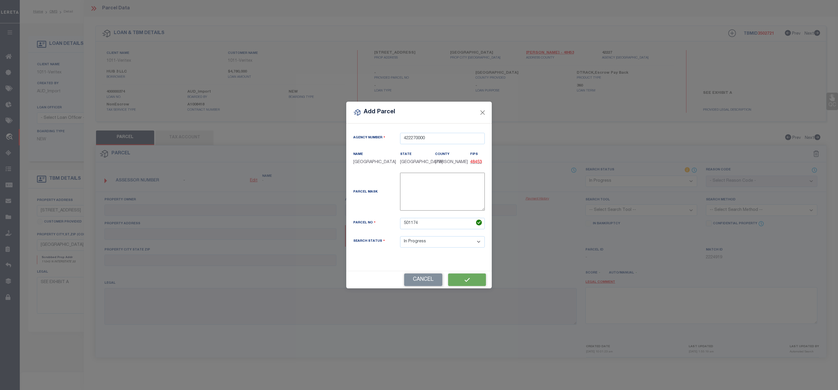
select select "IP"
checkbox input "false"
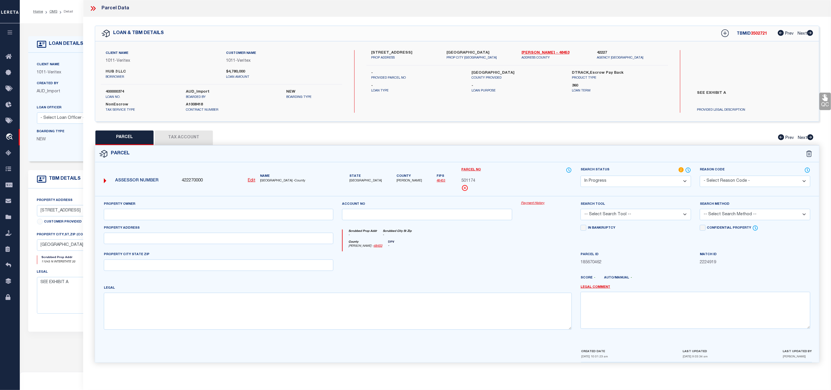
scroll to position [44, 0]
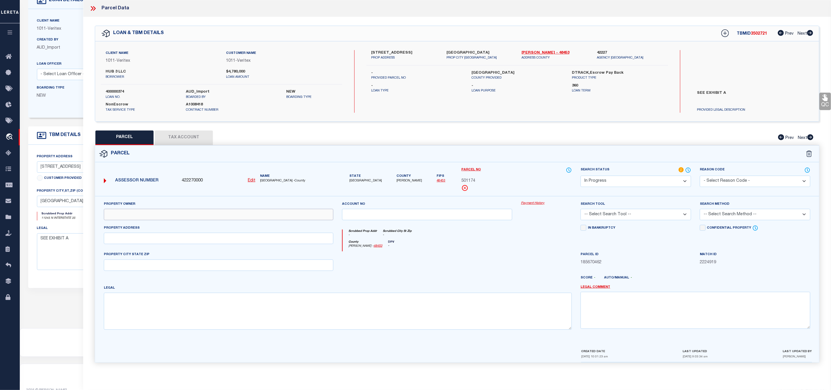
click at [153, 216] on input "text" at bounding box center [219, 214] width 230 height 11
click at [143, 243] on input "text" at bounding box center [219, 237] width 230 height 11
paste input "[STREET_ADDRESS]"
type input "[STREET_ADDRESS]"
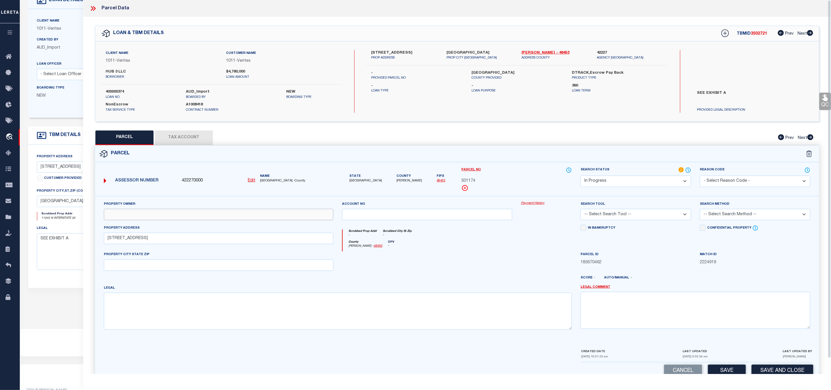
click at [113, 215] on input "text" at bounding box center [219, 214] width 230 height 11
paste input "HUB 3 LLC"
type input "HUB 3 LLC"
click at [129, 271] on input "text" at bounding box center [219, 264] width 230 height 11
click at [132, 266] on input "text" at bounding box center [219, 264] width 230 height 11
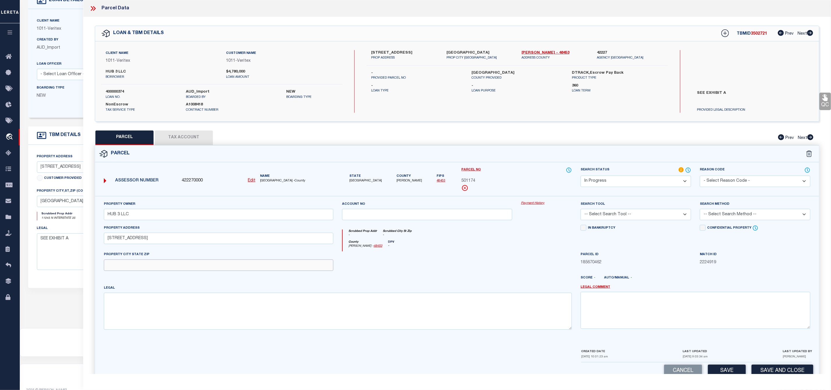
paste input "TX 78753"
type input "TX 78753"
click at [128, 312] on textarea at bounding box center [338, 310] width 468 height 37
click at [121, 305] on textarea at bounding box center [338, 310] width 468 height 37
paste textarea "LOT 1 [PERSON_NAME][GEOGRAPHIC_DATA] SEC 2"
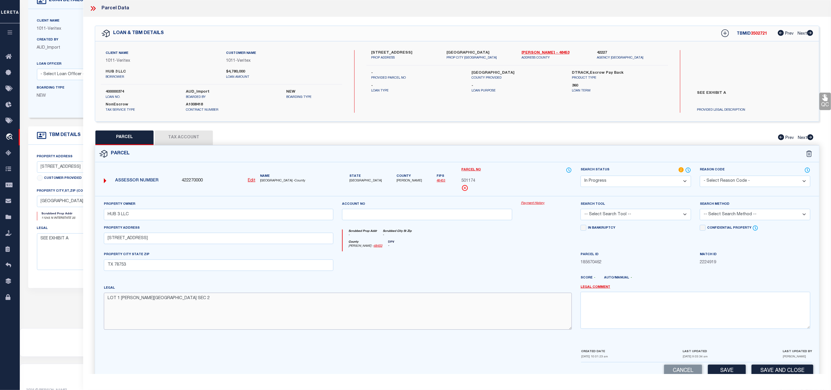
type textarea "LOT 1 [PERSON_NAME][GEOGRAPHIC_DATA] SEC 2"
click at [638, 216] on select "-- Select Search Tool -- 3rd Party Website Agency File Agency Website ATLS CNV-…" at bounding box center [636, 214] width 111 height 11
select select "AGW"
click at [581, 210] on select "-- Select Search Tool -- 3rd Party Website Agency File Agency Website ATLS CNV-…" at bounding box center [636, 214] width 111 height 11
click at [722, 214] on select "-- Select Search Method -- Property Address Legal Liability Info Provided" at bounding box center [755, 214] width 111 height 11
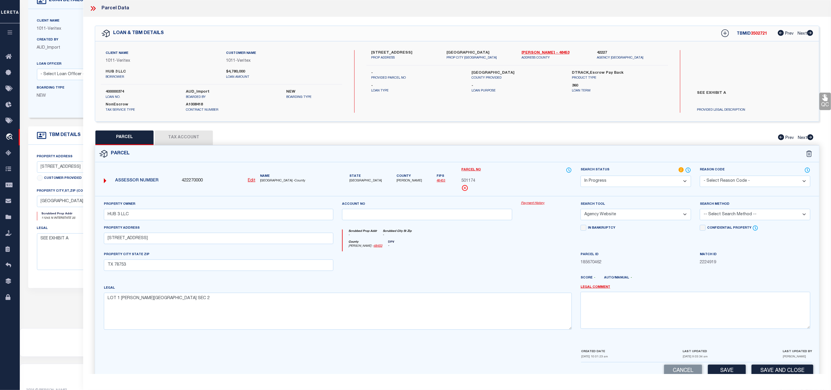
select select "ADD"
click at [700, 210] on select "-- Select Search Method -- Property Address Legal Liability Info Provided" at bounding box center [755, 214] width 111 height 11
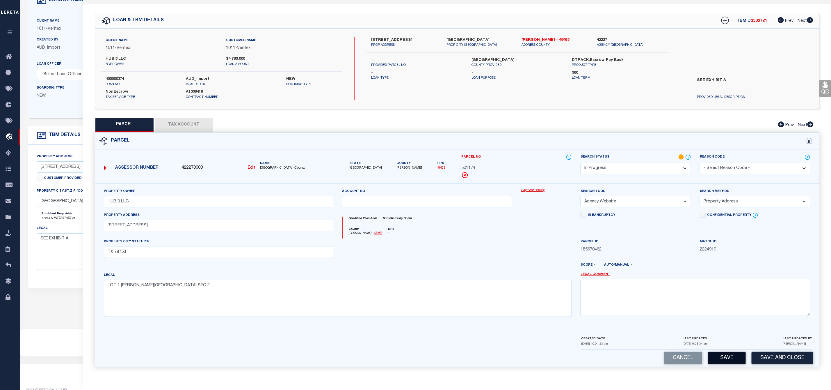
click at [736, 360] on button "Save" at bounding box center [727, 357] width 38 height 13
click at [195, 124] on div "QC QC QC" at bounding box center [457, 189] width 748 height 370
select select "AS"
select select
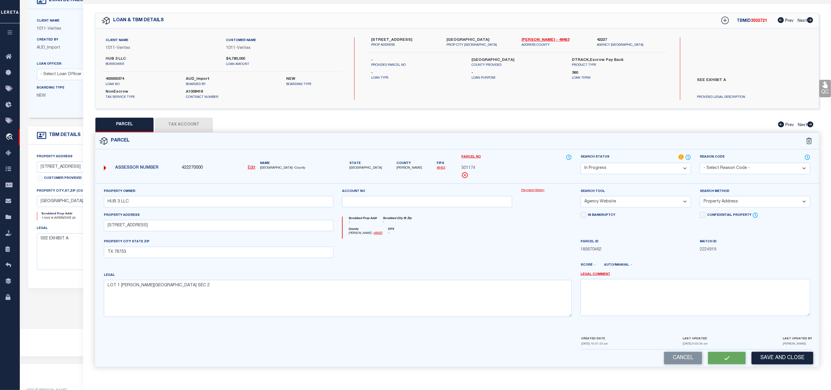
checkbox input "false"
click at [195, 124] on button "Tax Account" at bounding box center [184, 125] width 58 height 15
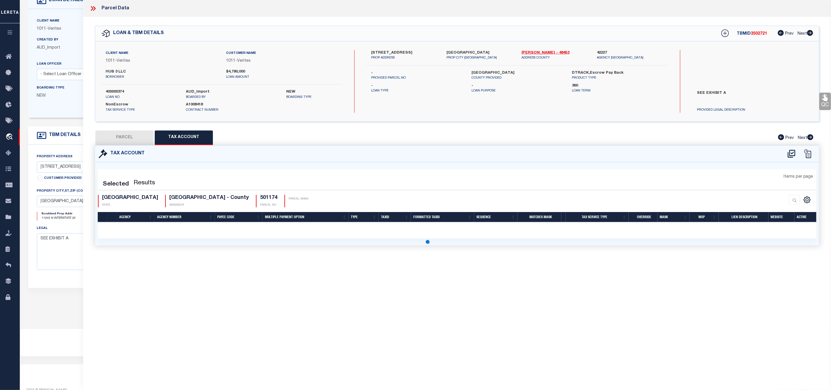
scroll to position [0, 0]
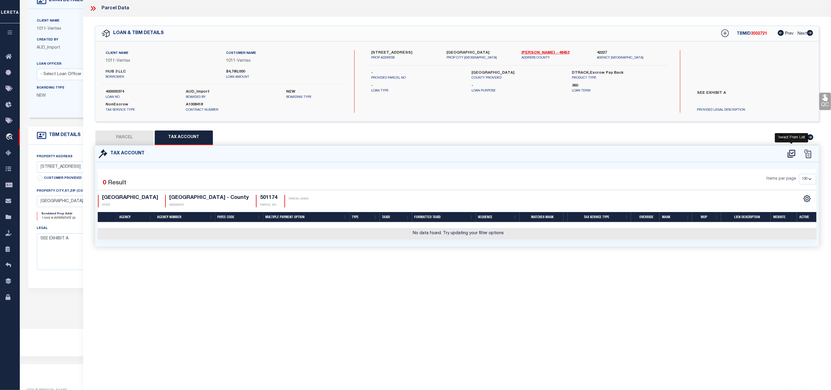
click at [793, 152] on icon at bounding box center [792, 153] width 10 height 9
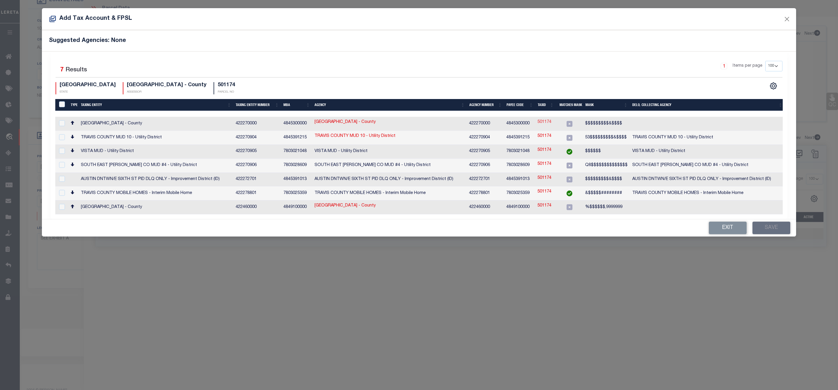
click at [541, 123] on link "501174" at bounding box center [544, 122] width 14 height 6
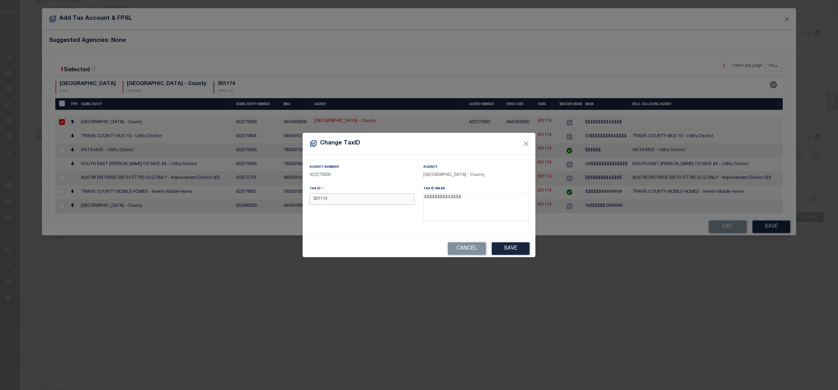
drag, startPoint x: 357, startPoint y: 199, endPoint x: 309, endPoint y: 199, distance: 48.3
click at [309, 199] on div "Tax ID 501174" at bounding box center [362, 204] width 114 height 38
paste input "0247230815"
click at [513, 248] on button "Save" at bounding box center [511, 248] width 38 height 13
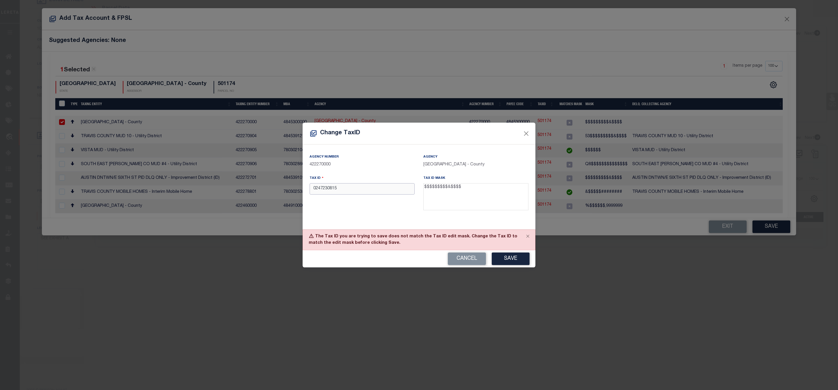
drag, startPoint x: 367, startPoint y: 189, endPoint x: 286, endPoint y: 191, distance: 81.8
click at [286, 191] on div "Change TaxID Agency Number 422270000 Agency [GEOGRAPHIC_DATA] - County Tax ID 0…" at bounding box center [419, 195] width 838 height 390
paste input "0000"
click at [519, 261] on button "Save" at bounding box center [511, 258] width 38 height 13
drag, startPoint x: 457, startPoint y: 186, endPoint x: 425, endPoint y: 186, distance: 32.3
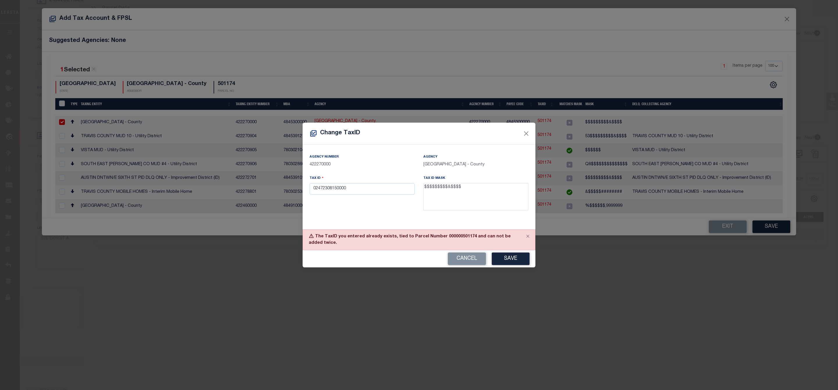
click at [425, 186] on textarea "$$$$$$$$$&$$$$" at bounding box center [475, 196] width 105 height 27
drag, startPoint x: 354, startPoint y: 188, endPoint x: 290, endPoint y: 189, distance: 63.7
click at [290, 189] on div "Change TaxID Agency Number 422270000 Agency [GEOGRAPHIC_DATA] - County Tax ID 0…" at bounding box center [419, 195] width 838 height 390
paste input "text"
click at [511, 261] on button "Save" at bounding box center [511, 258] width 38 height 13
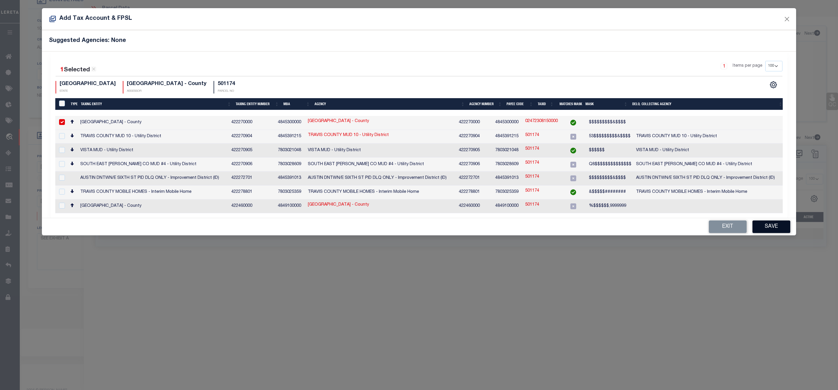
click at [771, 226] on button "Save" at bounding box center [771, 226] width 38 height 13
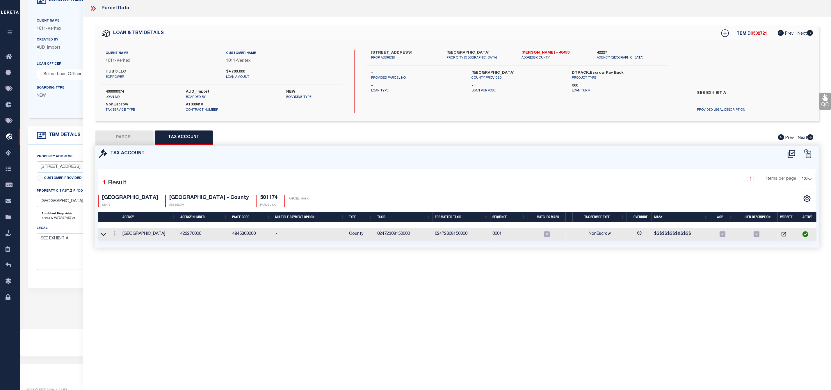
click at [129, 143] on button "PARCEL" at bounding box center [124, 137] width 58 height 15
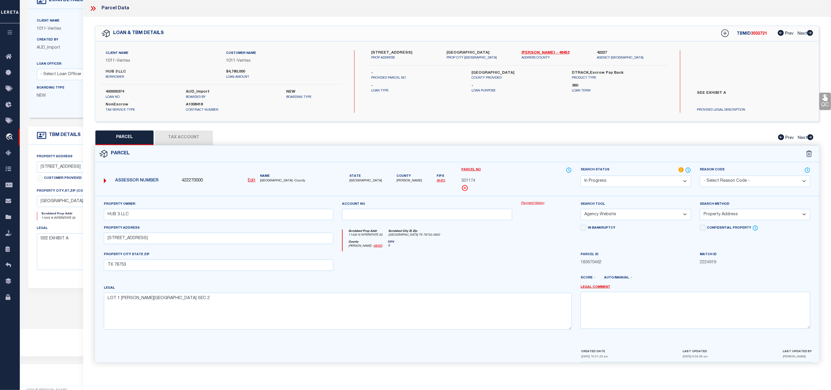
click at [397, 181] on span "[PERSON_NAME]" at bounding box center [410, 180] width 26 height 5
click at [640, 182] on select "Automated Search Bad Parcel Complete Duplicate Parcel High Dollar Reporting In …" at bounding box center [636, 180] width 111 height 11
click at [581, 176] on select "Automated Search Bad Parcel Complete Duplicate Parcel High Dollar Reporting In …" at bounding box center [636, 180] width 111 height 11
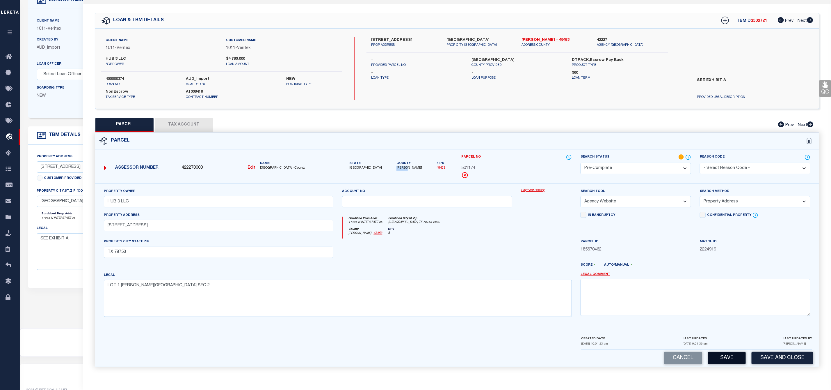
click at [726, 363] on button "Save" at bounding box center [727, 357] width 38 height 13
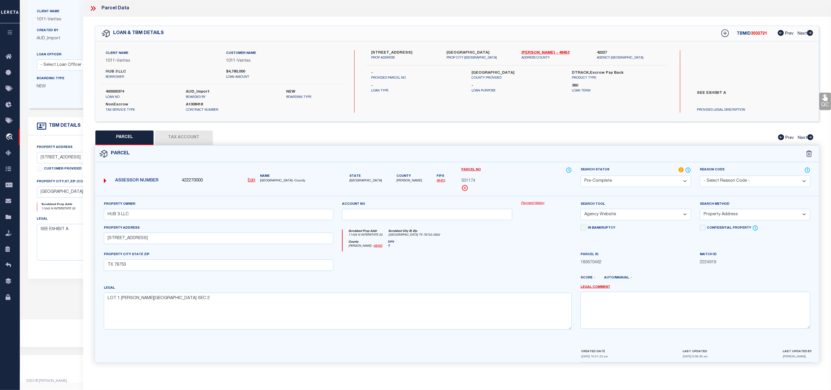
scroll to position [15, 0]
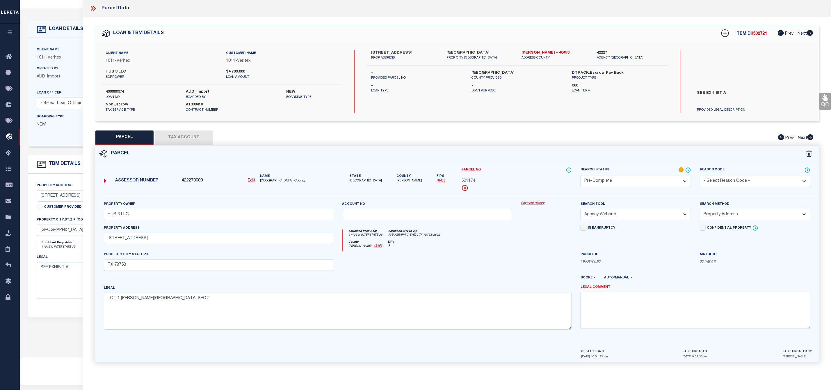
click at [93, 8] on icon at bounding box center [92, 8] width 3 height 5
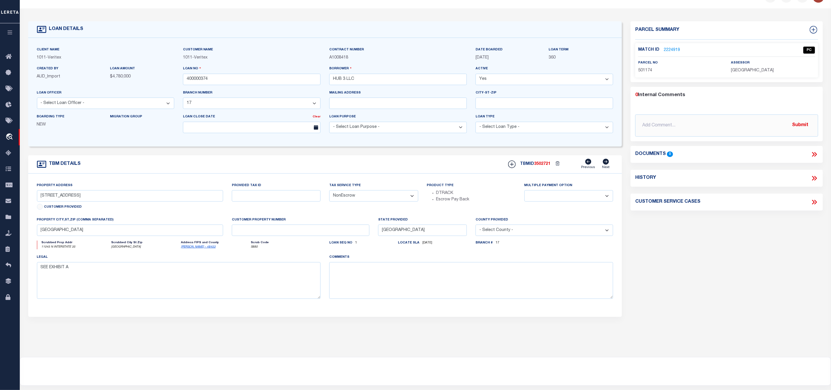
scroll to position [0, 0]
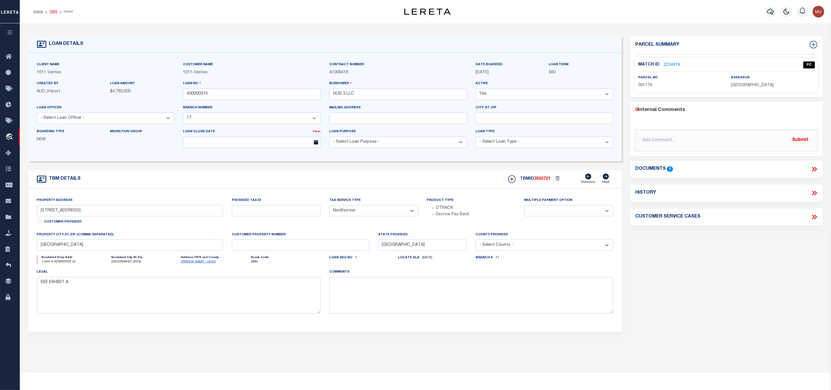
click at [55, 13] on link "OMS" at bounding box center [53, 11] width 8 height 3
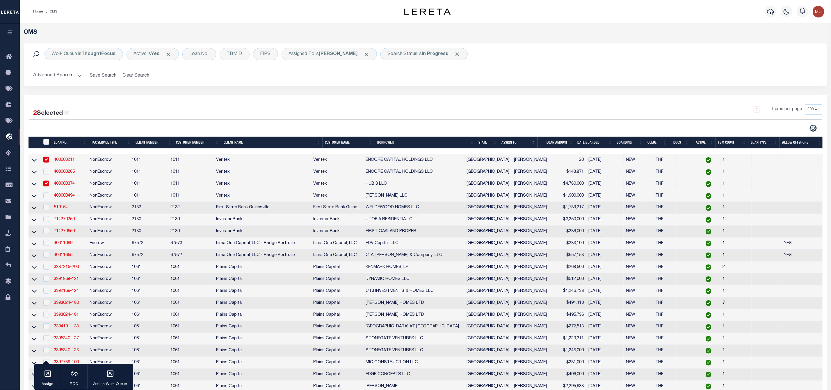
click at [46, 162] on input "checkbox" at bounding box center [46, 160] width 6 height 6
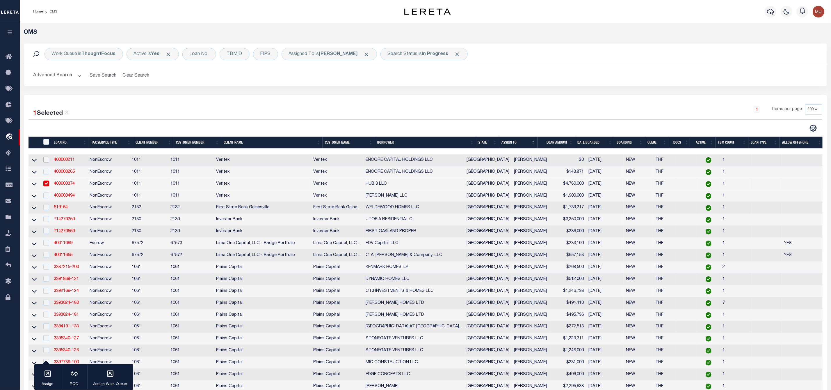
scroll to position [87, 0]
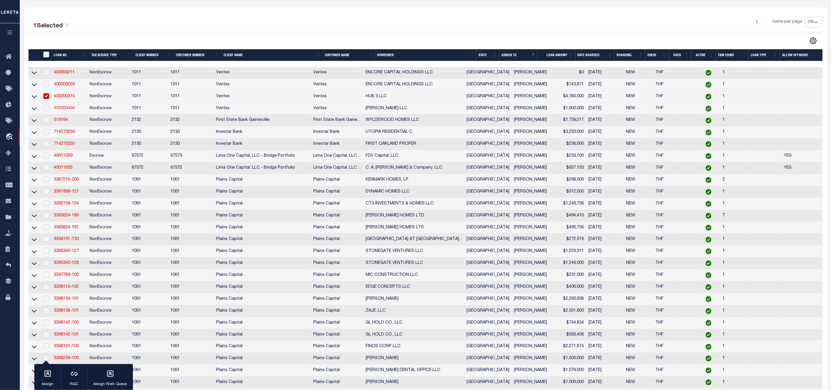
click at [68, 110] on link "400000494" at bounding box center [64, 108] width 21 height 4
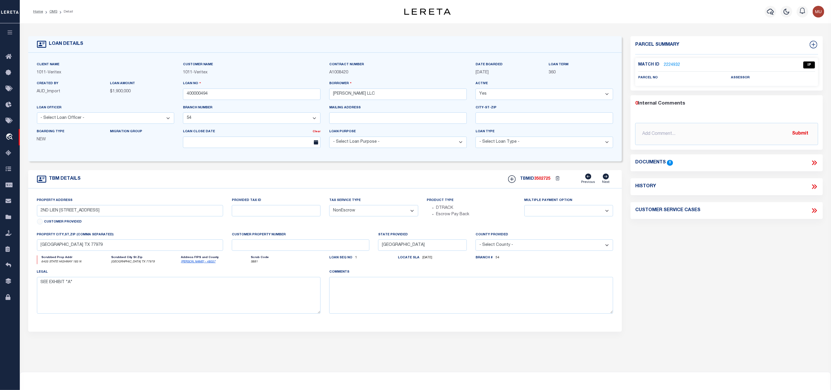
click at [672, 65] on link "2224932" at bounding box center [672, 65] width 16 height 6
